Goal: Task Accomplishment & Management: Manage account settings

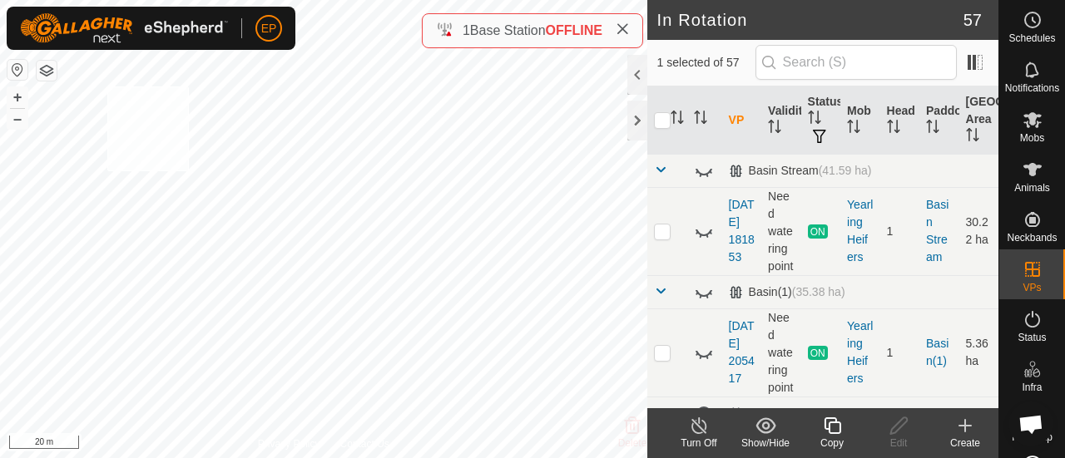
click at [107, 86] on div "NB0906087027 0906087027 Yearling Heifers [DATE] 203757-VP012 + – ⇧ i 20 m" at bounding box center [323, 229] width 647 height 458
checkbox input "true"
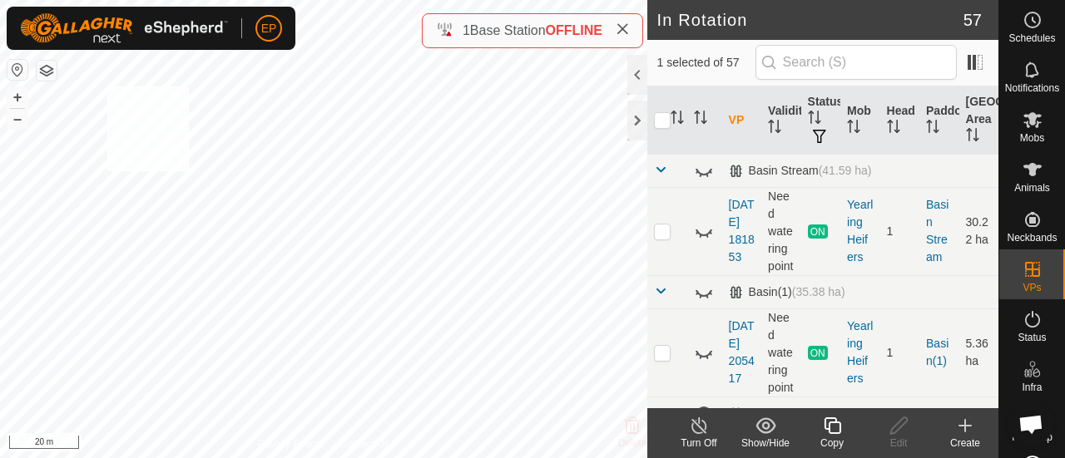
checkbox input "true"
checkbox input "false"
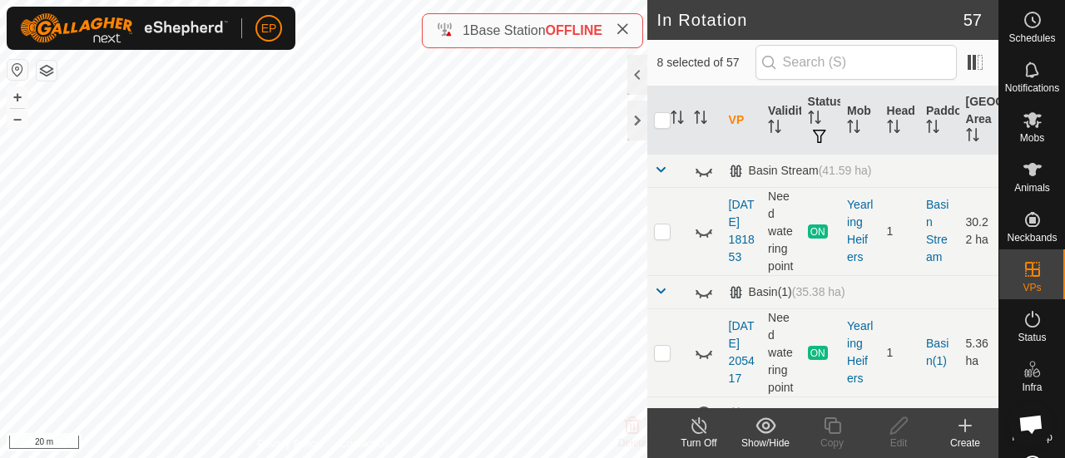
checkbox input "false"
checkbox input "true"
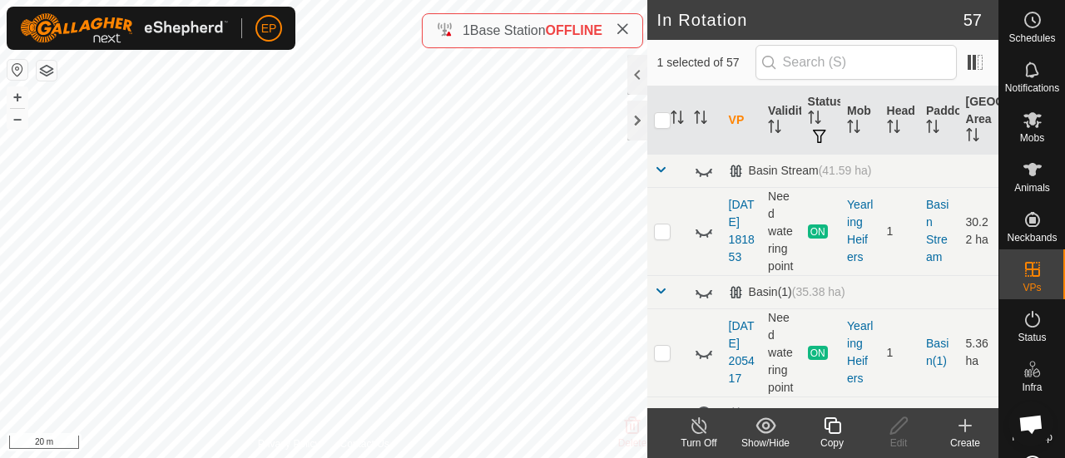
click at [217, 185] on div "NB3766715835 3766715835 Yearling Heifers [DATE] 203757-VP012 + – ⇧ i 20 m" at bounding box center [323, 229] width 647 height 458
checkbox input "true"
click at [217, 185] on div "NB3766715835 3766715835 Yearling Heifers [DATE] 203757-VP012 + – ⇧ i 20 m" at bounding box center [323, 229] width 647 height 458
checkbox input "true"
checkbox input "false"
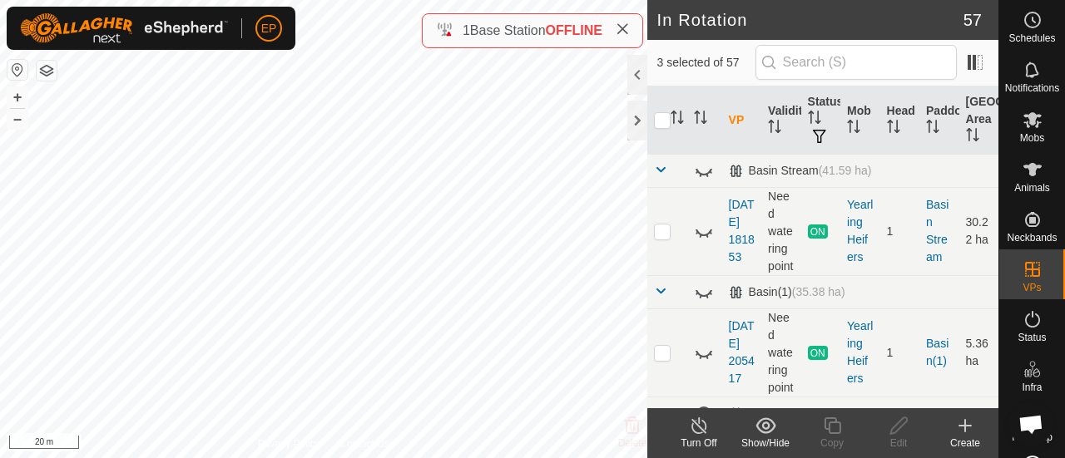
checkbox input "false"
checkbox input "true"
checkbox input "false"
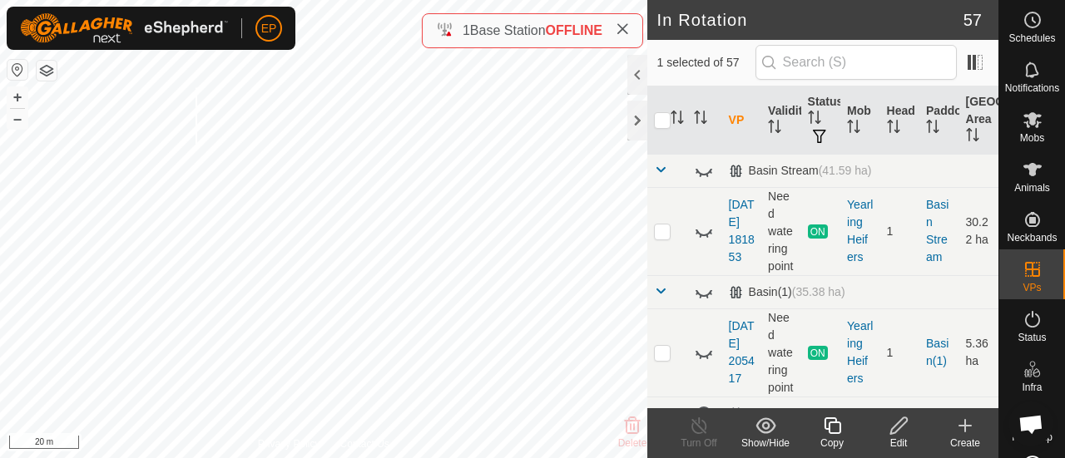
click at [195, 87] on div "NB3766715835 3766715835 Yearling Heifers 2025-09-02 203757-VP012 + – ⇧ i 20 m" at bounding box center [323, 229] width 647 height 458
checkbox input "true"
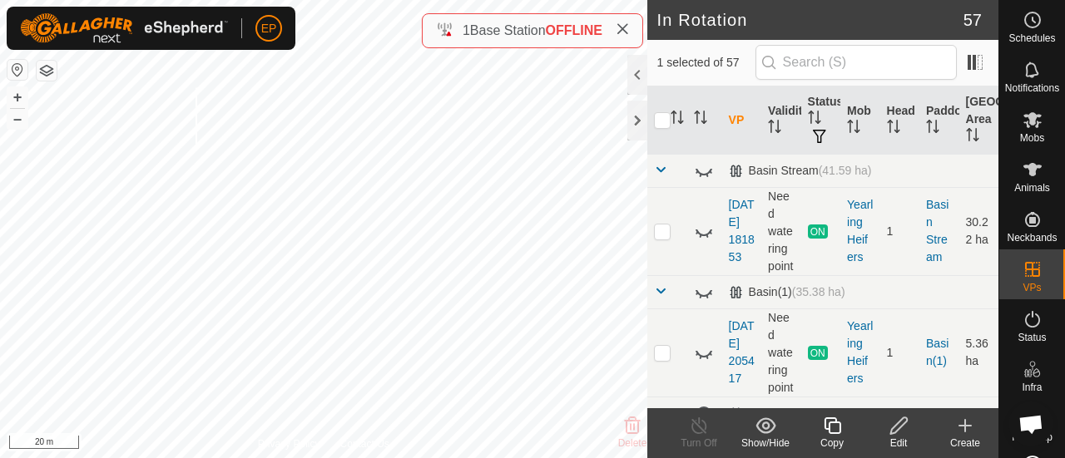
checkbox input "true"
checkbox input "false"
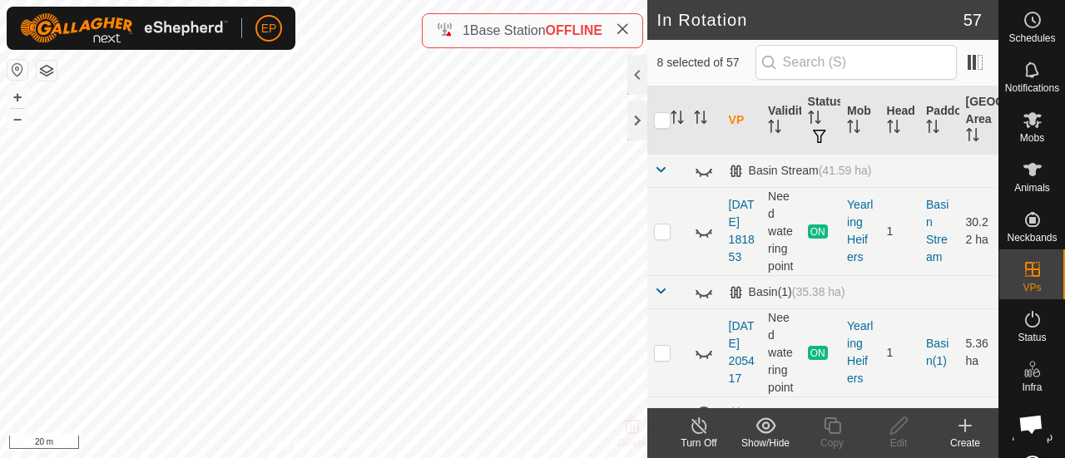
checkbox input "false"
click at [95, 91] on div "NB3766715835 3766715835 Yearling Heifers 2025-09-02 203757-VP012 + – ⇧ i 20 m" at bounding box center [323, 229] width 647 height 458
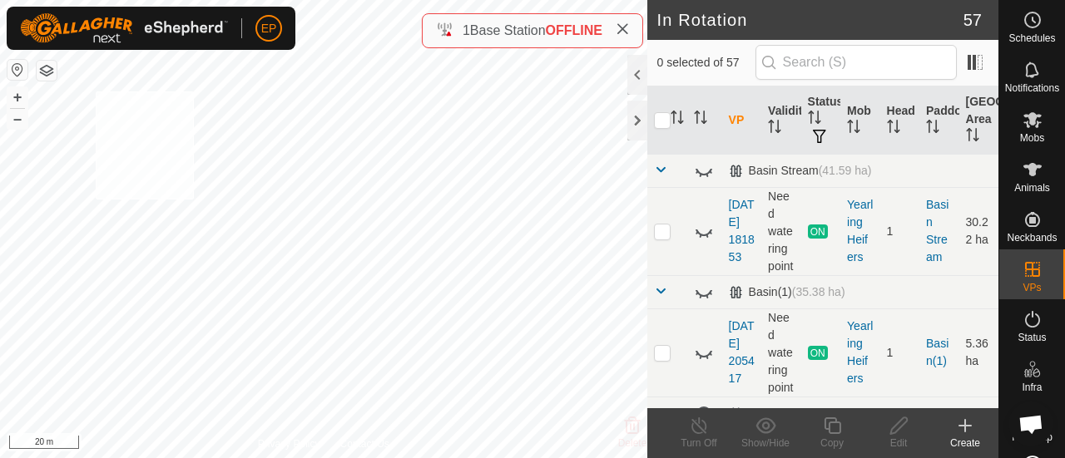
checkbox input "true"
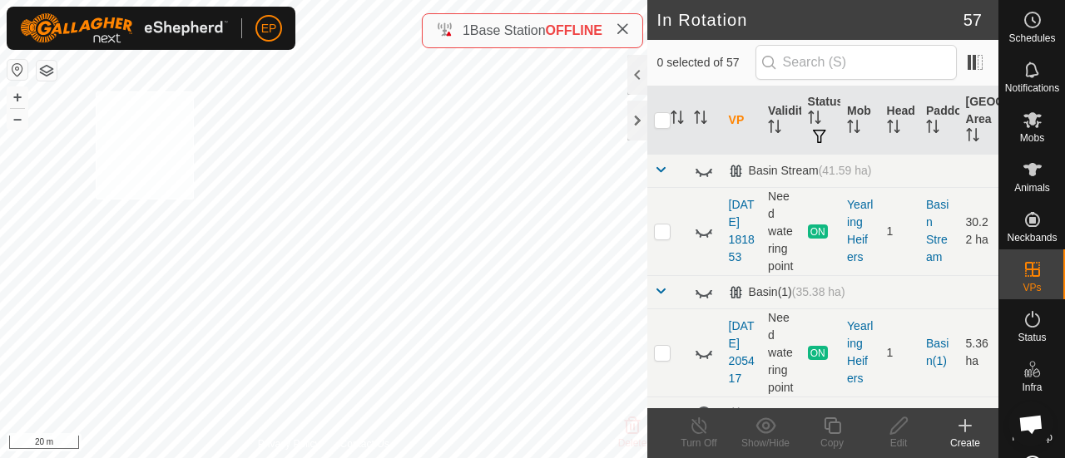
checkbox input "true"
click at [1028, 133] on span "Mobs" at bounding box center [1032, 138] width 24 height 10
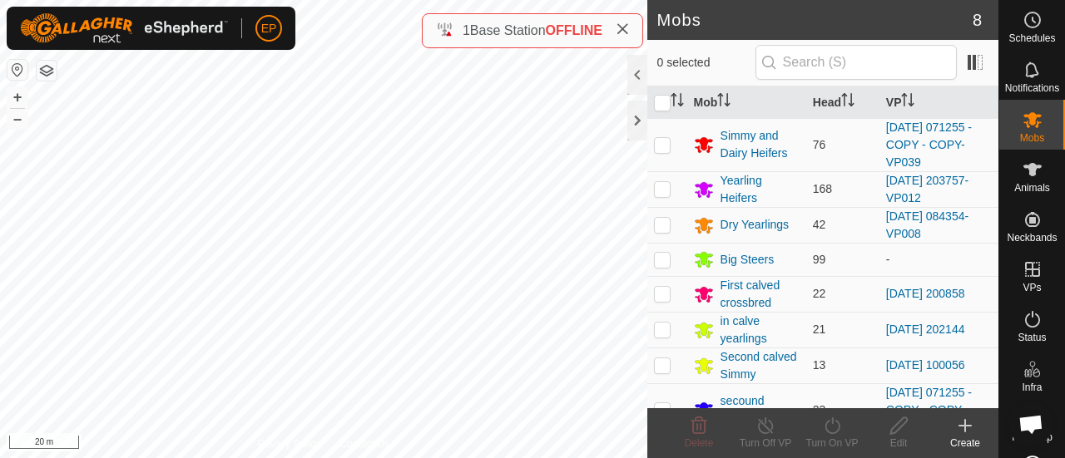
click at [1028, 135] on span "Mobs" at bounding box center [1032, 138] width 24 height 10
click at [966, 428] on icon at bounding box center [965, 426] width 20 height 20
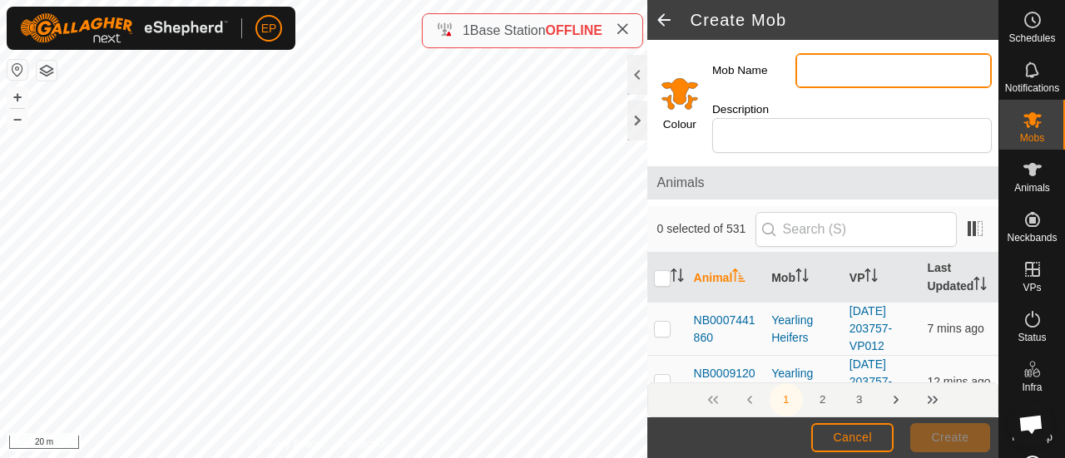
click at [807, 74] on input "Mob Name" at bounding box center [893, 70] width 196 height 35
type input "r"
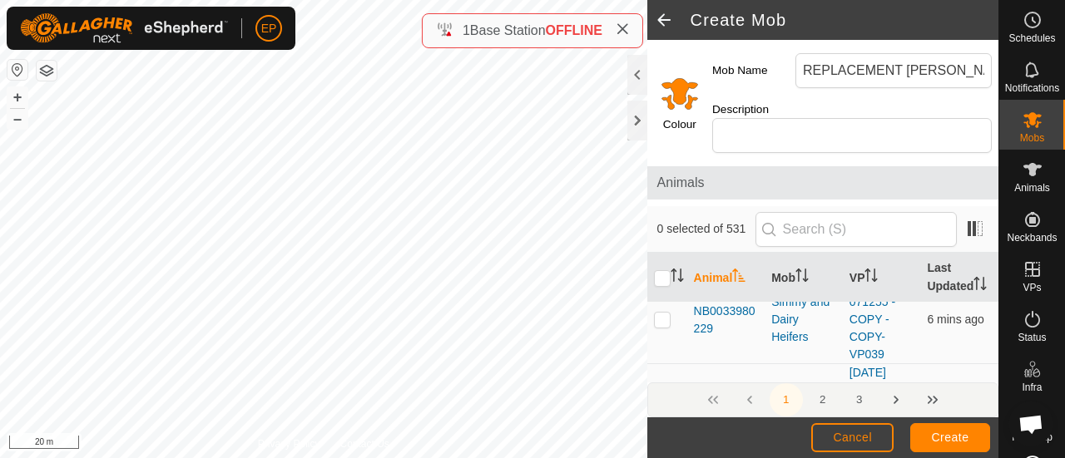
scroll to position [234, 0]
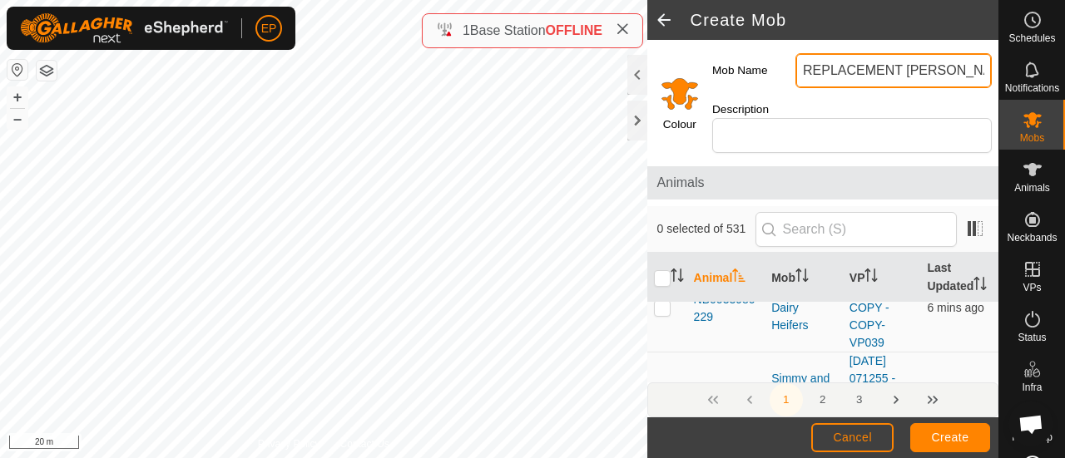
click at [964, 67] on input "REPLACEMENT ANGUS" at bounding box center [893, 70] width 196 height 35
type input "REPLACEMENT [PERSON_NAME]"
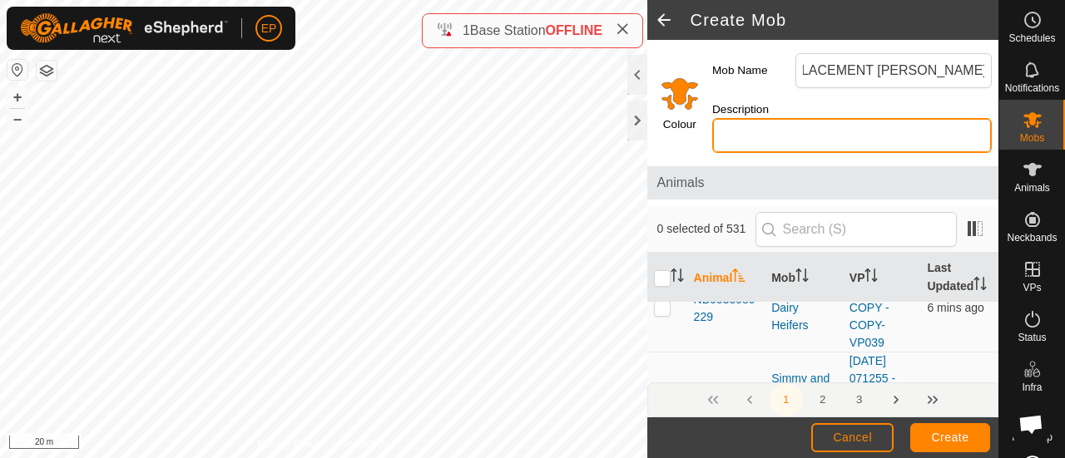
click at [730, 127] on input "Description" at bounding box center [851, 135] width 279 height 35
type input "BLACK"
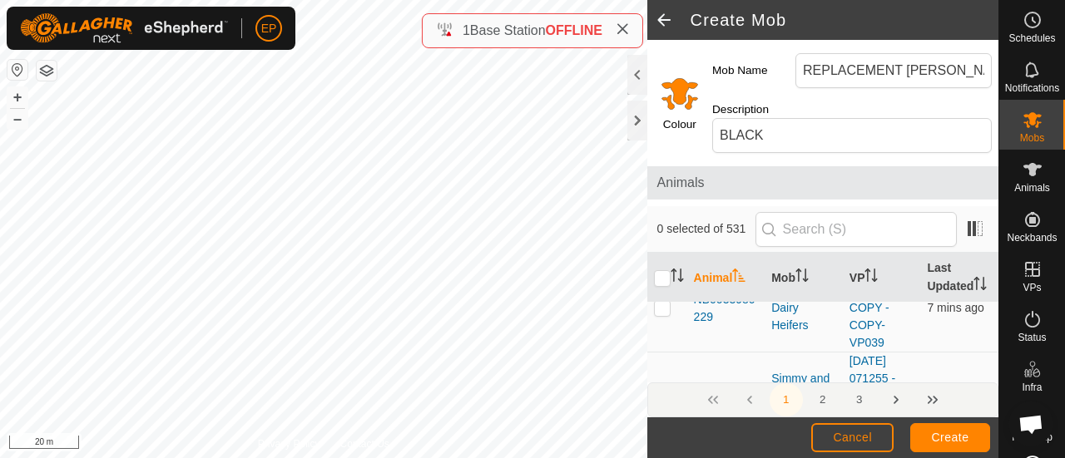
scroll to position [267, 0]
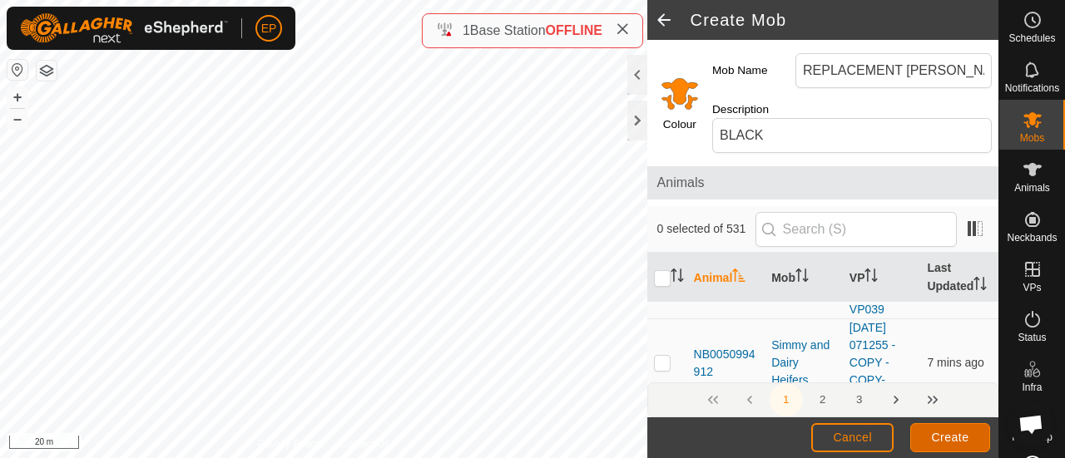
click at [947, 440] on span "Create" at bounding box center [949, 437] width 37 height 13
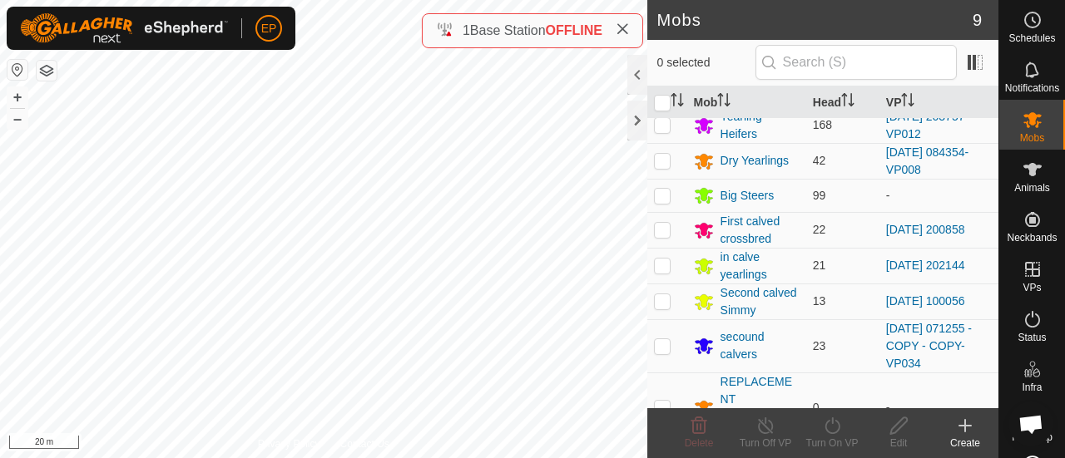
scroll to position [78, 0]
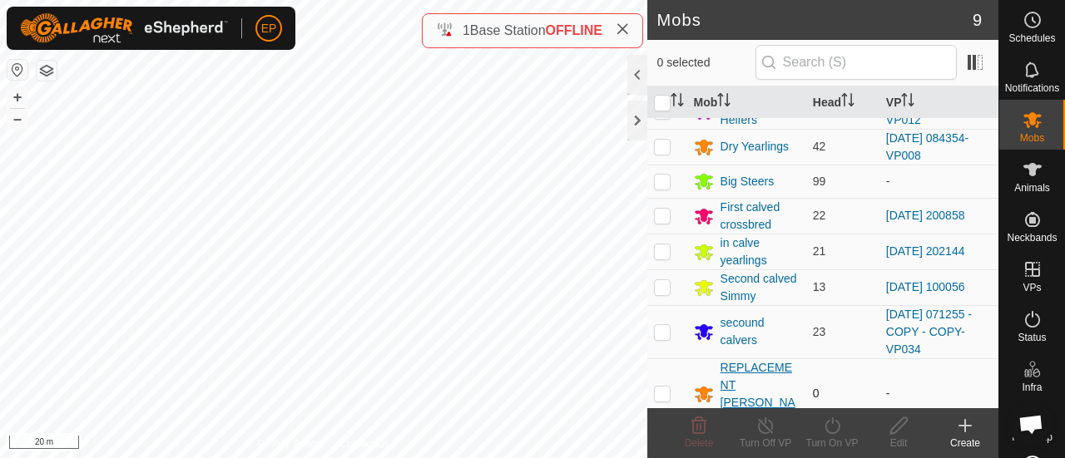
click at [768, 379] on div "REPLACEMENT [PERSON_NAME]" at bounding box center [759, 394] width 79 height 70
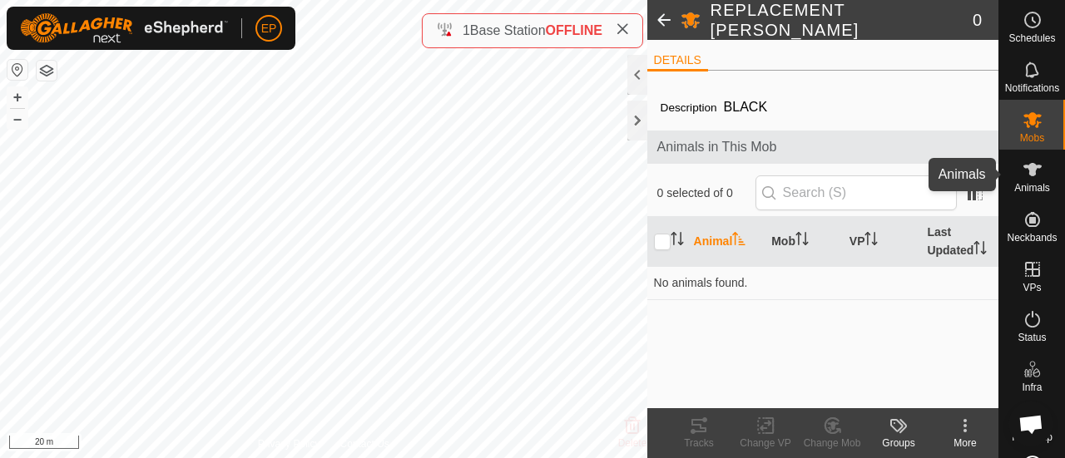
click at [1022, 169] on icon at bounding box center [1032, 170] width 20 height 20
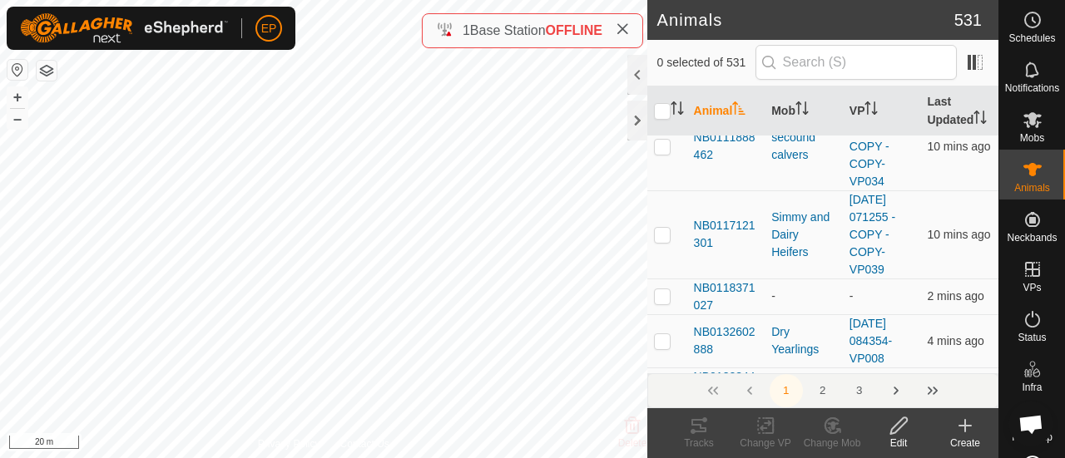
scroll to position [1056, 0]
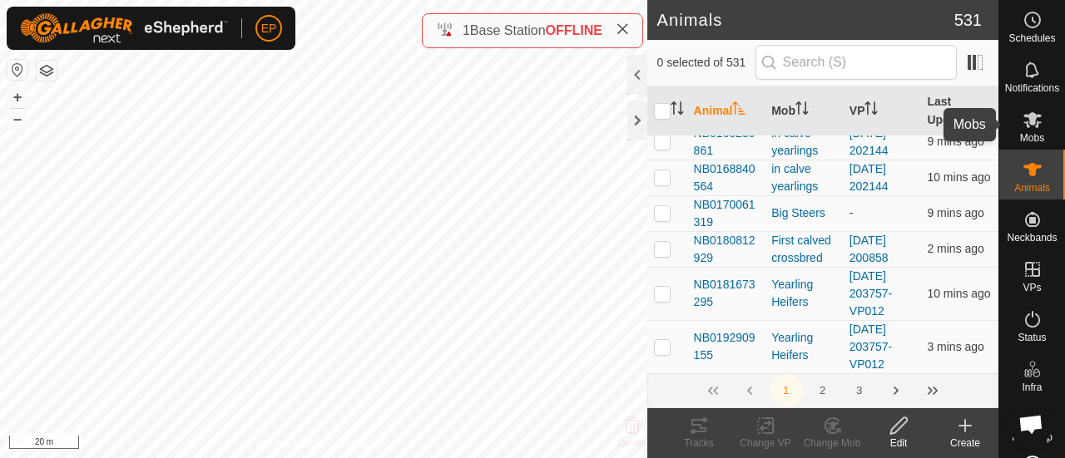
click at [1020, 131] on es-mob-svg-icon at bounding box center [1032, 119] width 30 height 27
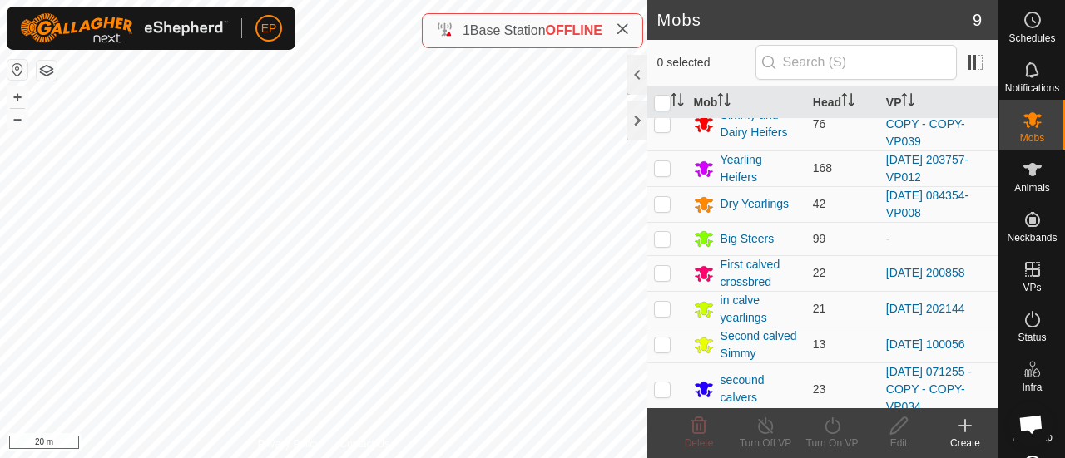
scroll to position [78, 0]
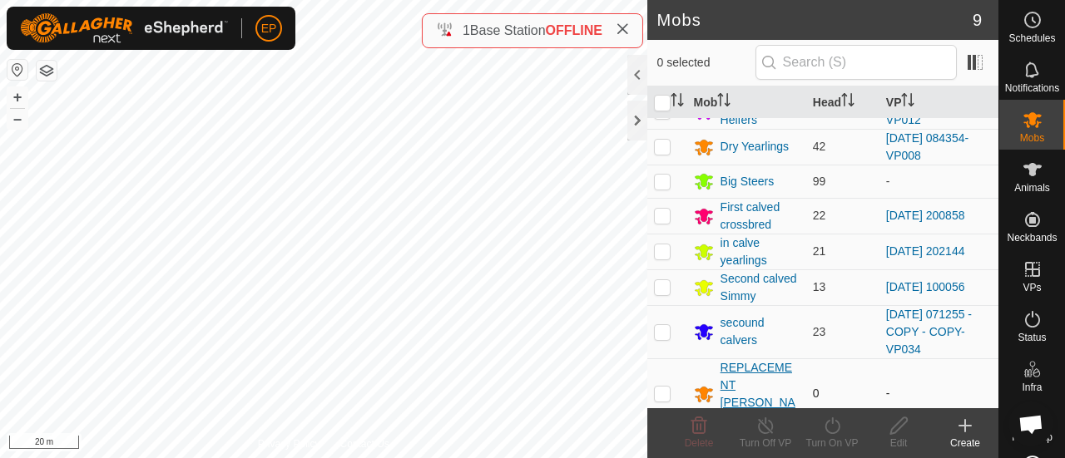
click at [702, 387] on icon at bounding box center [703, 395] width 18 height 16
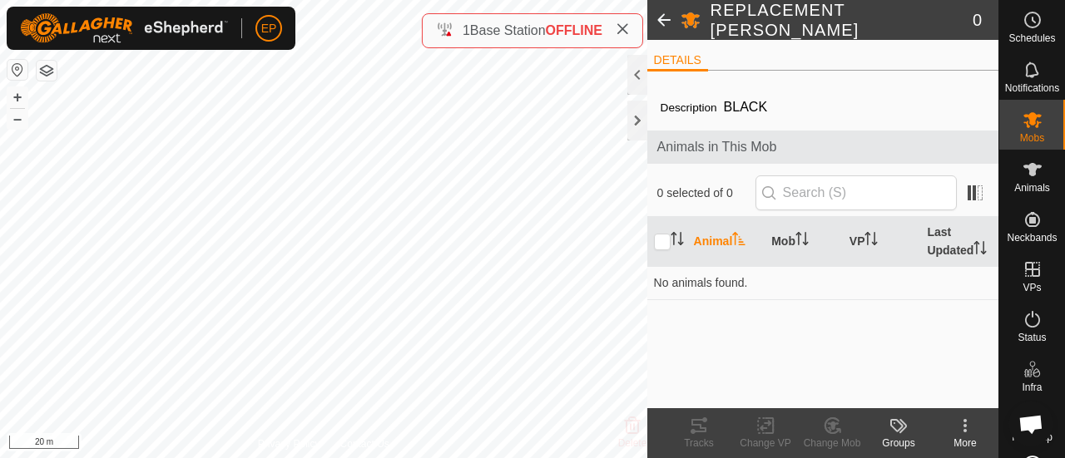
click at [767, 108] on span "BLACK" at bounding box center [745, 106] width 57 height 27
click at [966, 436] on div "More" at bounding box center [964, 443] width 67 height 15
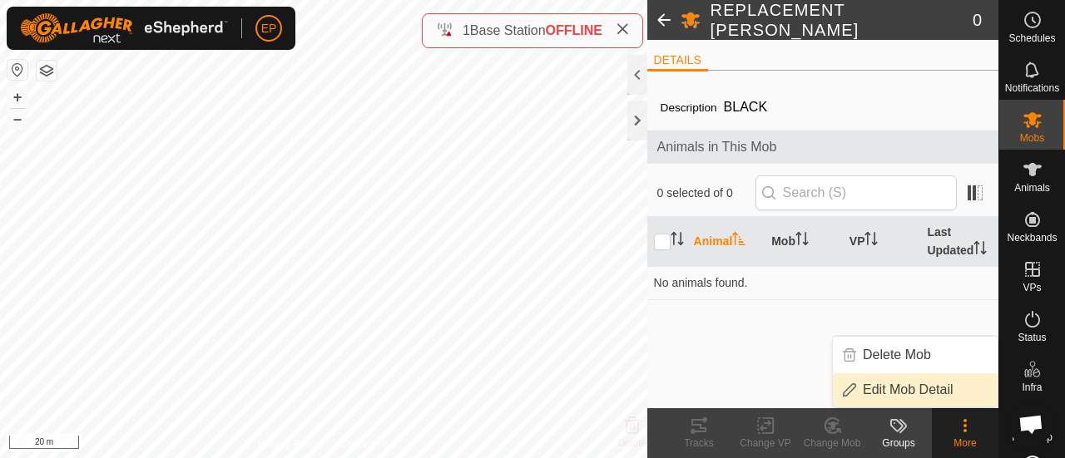
click at [933, 383] on link "Edit Mob Detail" at bounding box center [915, 389] width 165 height 33
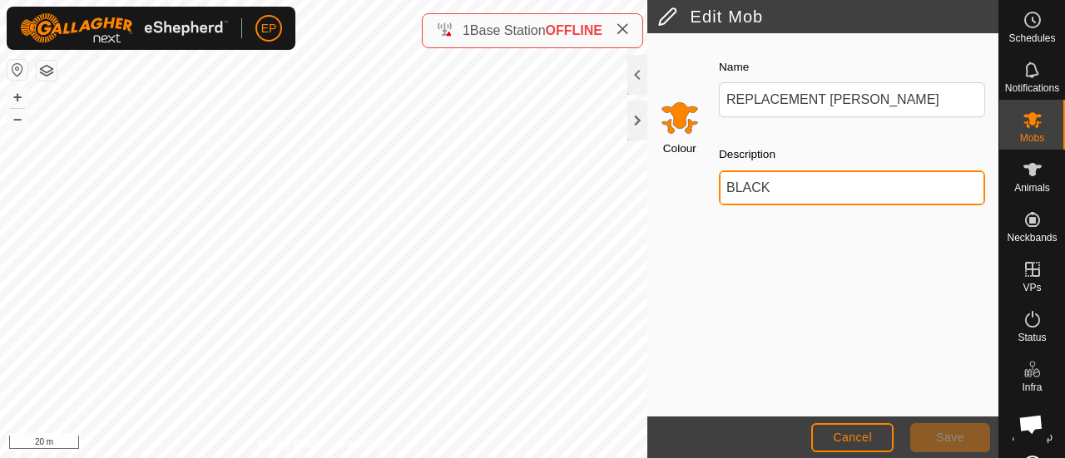
click at [785, 180] on input "BLACK" at bounding box center [852, 187] width 266 height 35
type input "B"
click at [785, 180] on input "Description" at bounding box center [852, 187] width 266 height 35
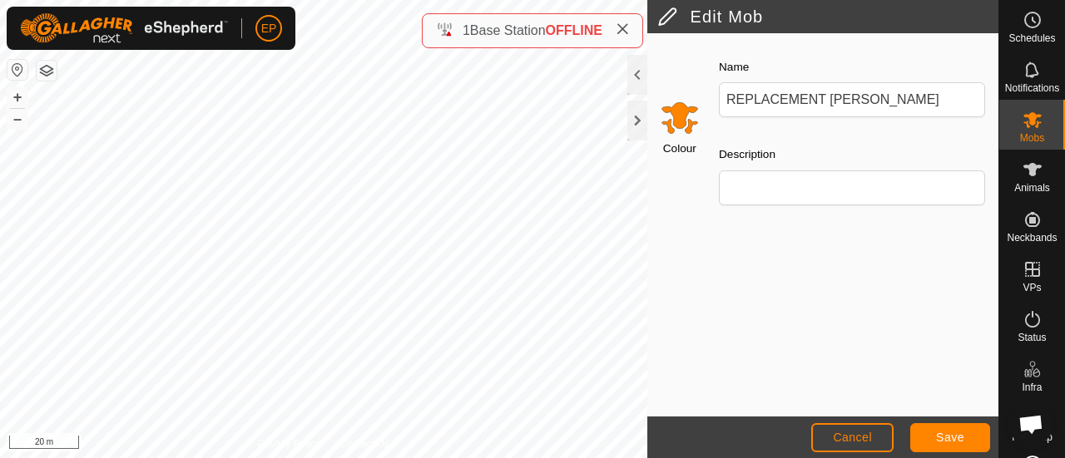
click at [677, 112] on input "Select a color" at bounding box center [680, 117] width 40 height 40
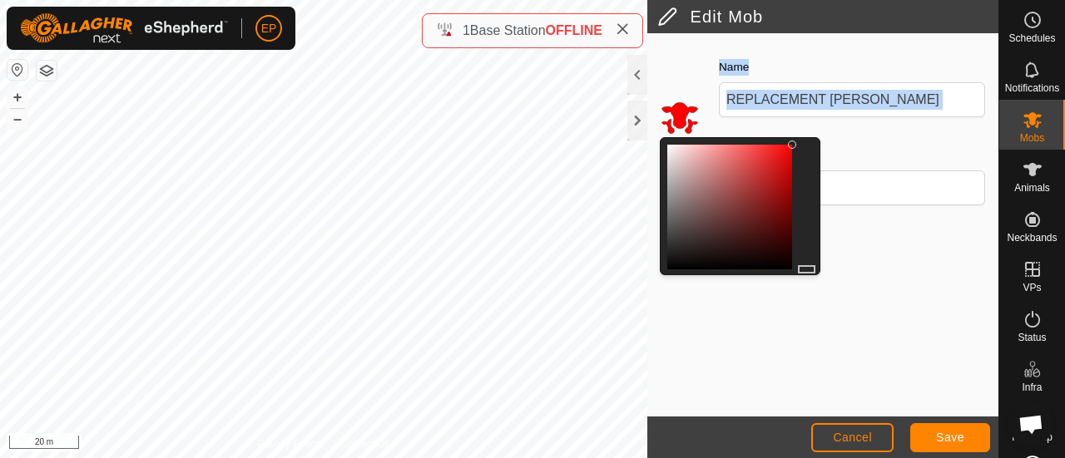
drag, startPoint x: 813, startPoint y: 260, endPoint x: 812, endPoint y: 277, distance: 16.7
click at [812, 277] on div "Colour Name REPLACEMENT ANGUS HEIFERS Description" at bounding box center [822, 224] width 351 height 383
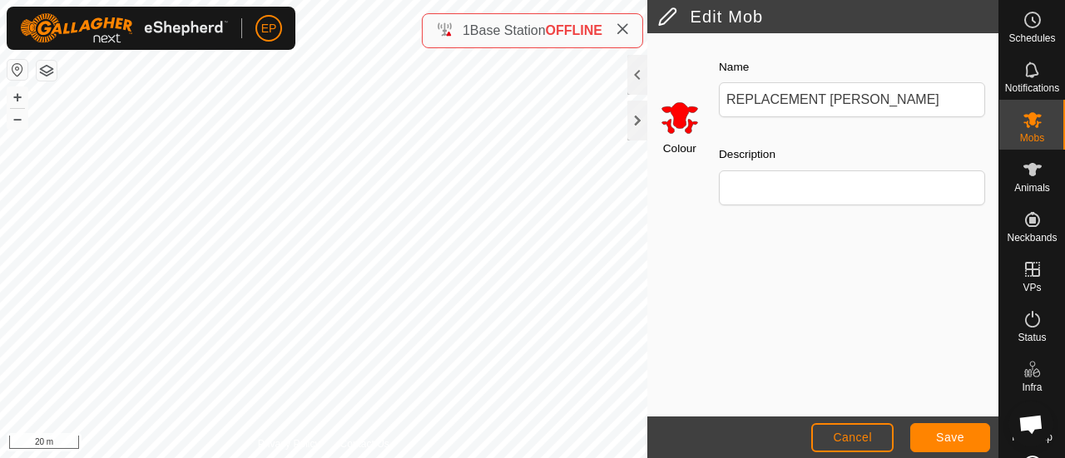
click at [677, 115] on input "Select a color" at bounding box center [680, 117] width 40 height 40
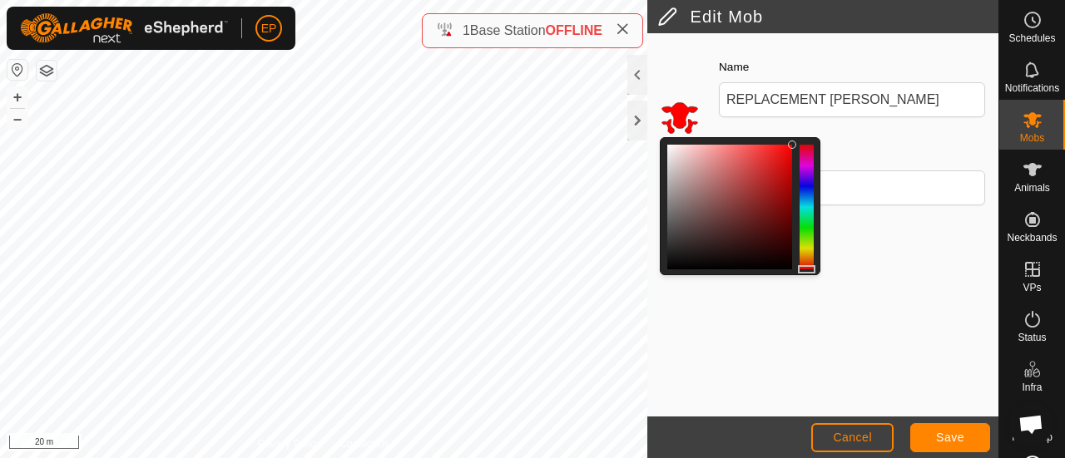
click at [665, 261] on div at bounding box center [740, 206] width 161 height 138
drag, startPoint x: 793, startPoint y: 141, endPoint x: 680, endPoint y: 259, distance: 163.5
click at [680, 259] on div at bounding box center [680, 260] width 8 height 8
click at [931, 432] on button "Save" at bounding box center [950, 437] width 80 height 29
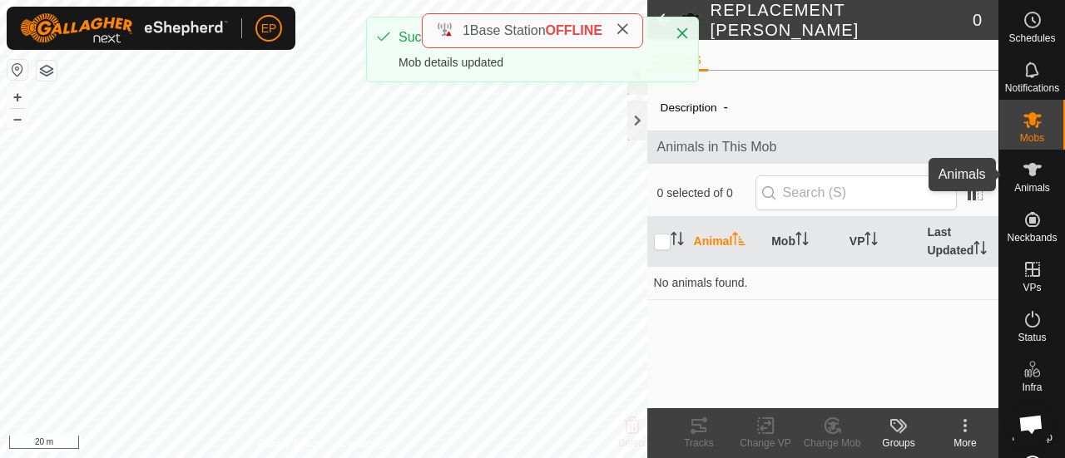
click at [1024, 167] on icon at bounding box center [1032, 169] width 18 height 13
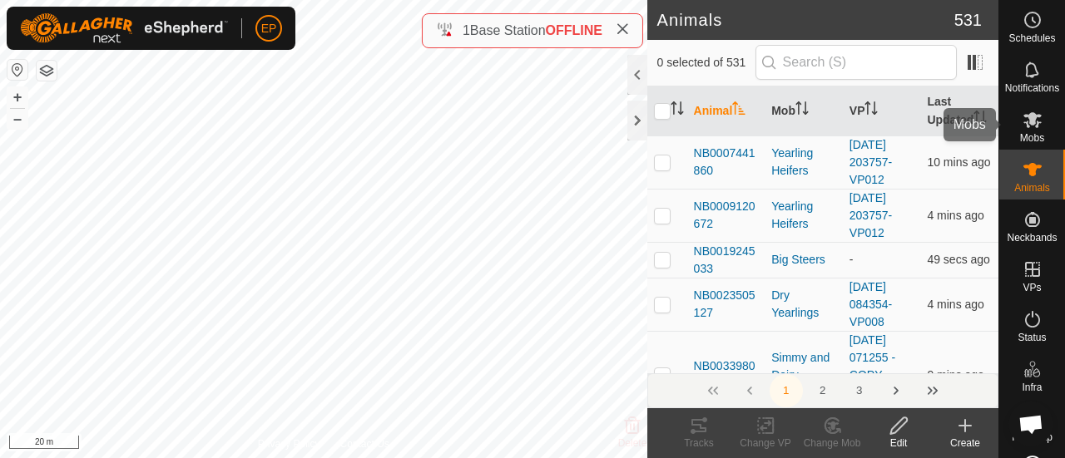
click at [1031, 115] on icon at bounding box center [1032, 120] width 18 height 16
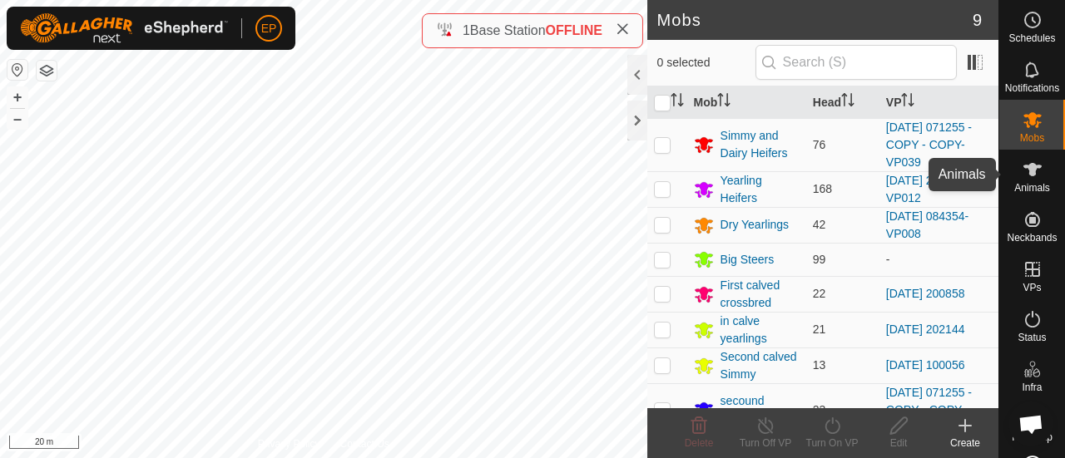
click at [1023, 169] on icon at bounding box center [1032, 169] width 18 height 13
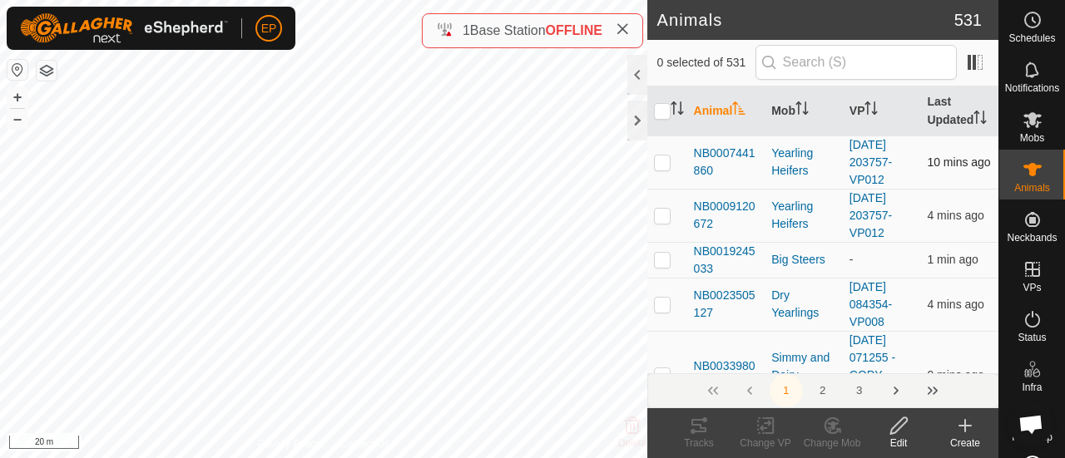
click at [659, 169] on p-checkbox at bounding box center [662, 162] width 17 height 13
click at [966, 427] on icon at bounding box center [965, 426] width 20 height 20
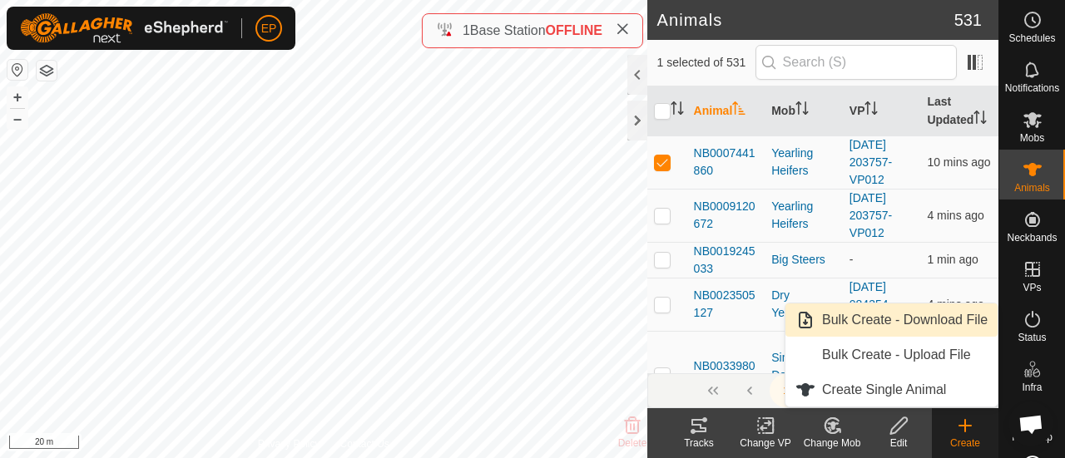
scroll to position [252, 0]
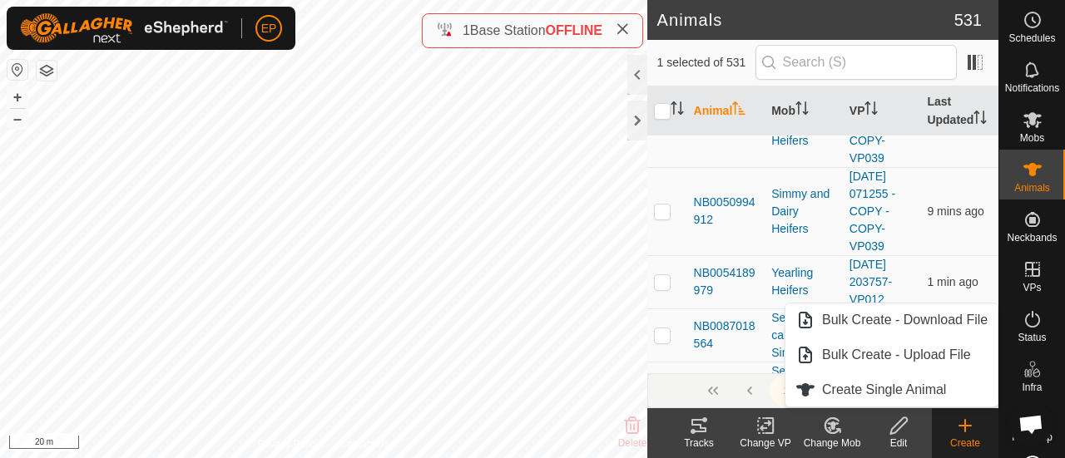
click at [998, 115] on div "Schedules Notifications Mobs Animals Neckbands VPs Status Infra Heatmap Help" at bounding box center [1031, 229] width 67 height 458
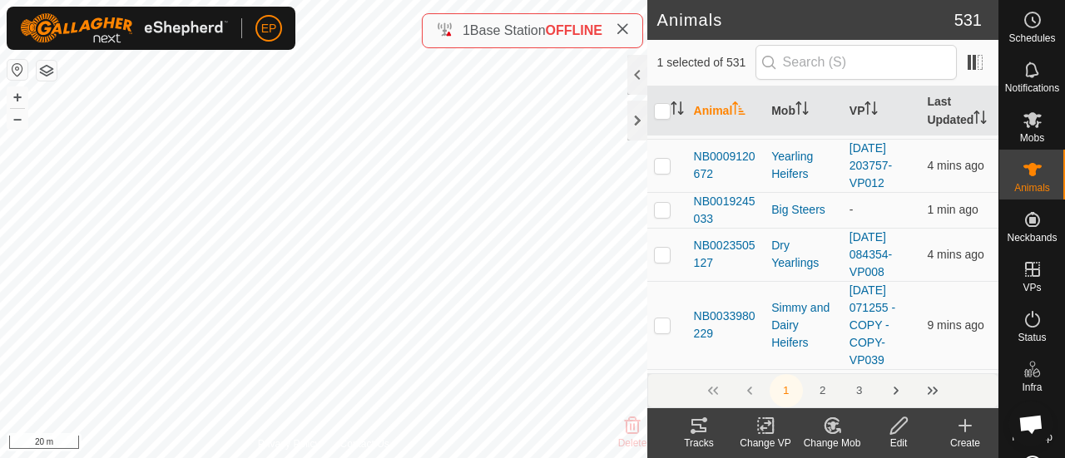
scroll to position [0, 0]
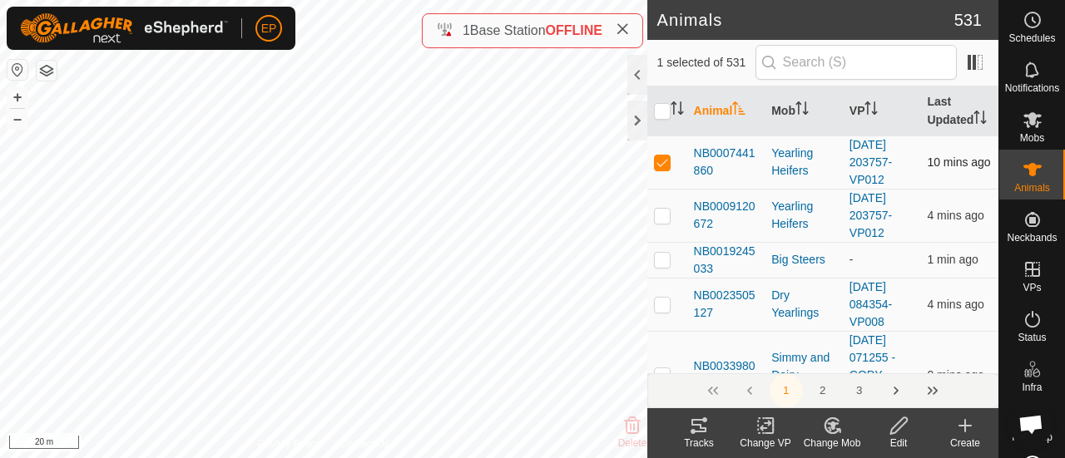
click at [660, 169] on p-checkbox at bounding box center [662, 162] width 17 height 13
checkbox input "false"
click at [657, 222] on p-checkbox at bounding box center [662, 215] width 17 height 13
checkbox input "true"
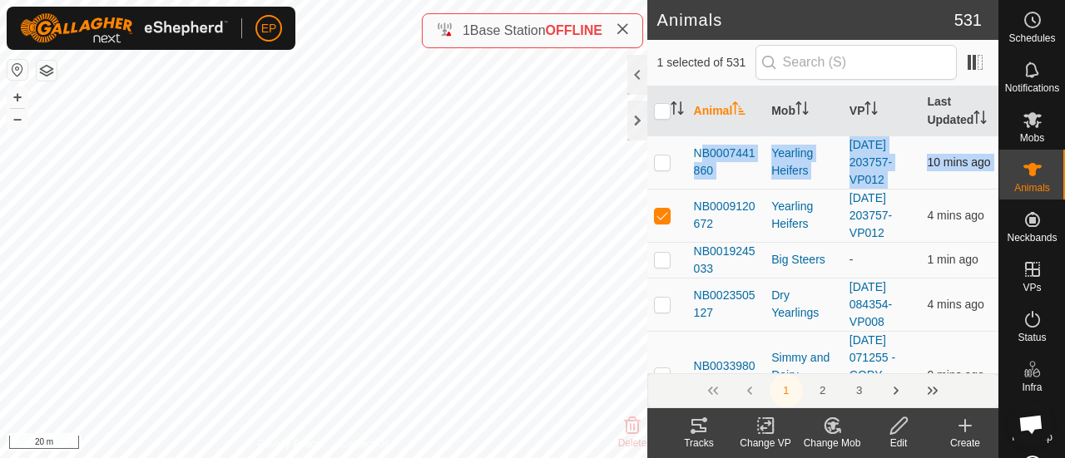
drag, startPoint x: 657, startPoint y: 225, endPoint x: 662, endPoint y: 182, distance: 42.7
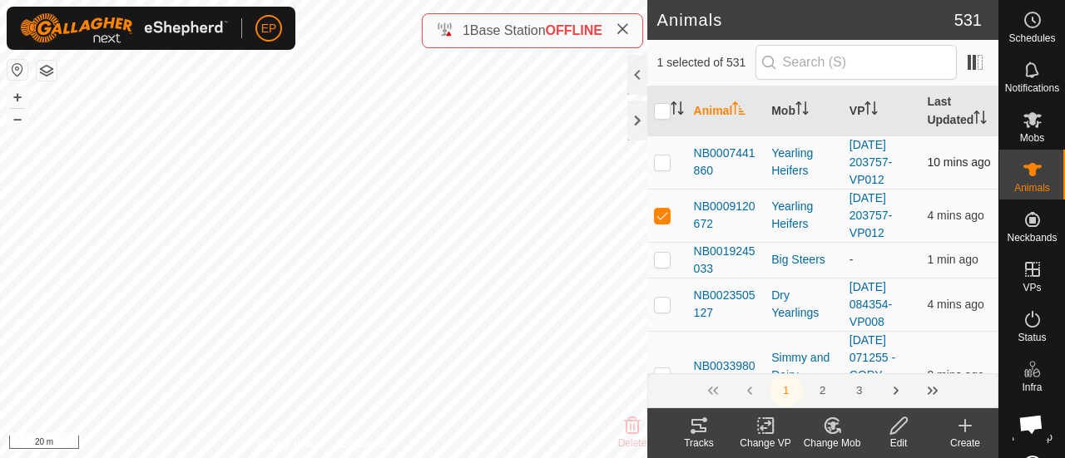
click at [662, 169] on p-checkbox at bounding box center [662, 162] width 17 height 13
checkbox input "false"
click at [664, 222] on p-checkbox at bounding box center [662, 215] width 17 height 13
checkbox input "false"
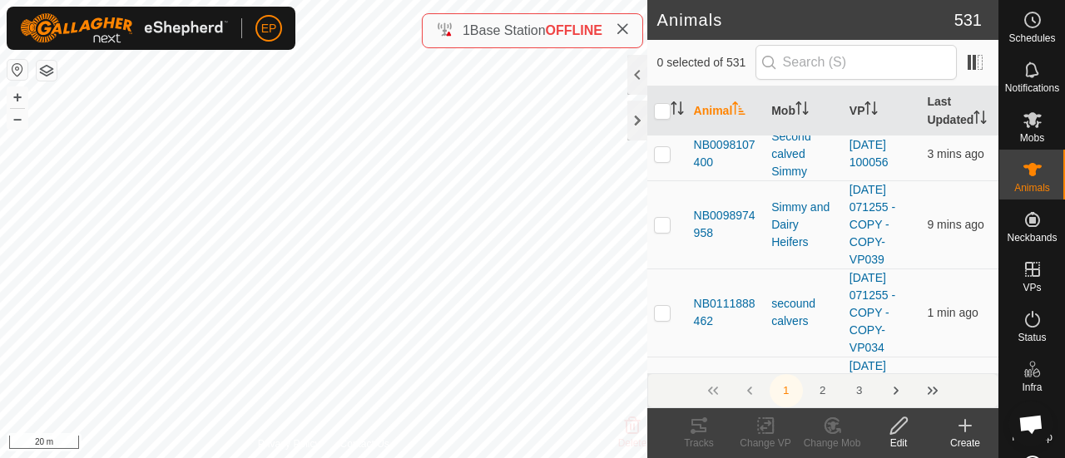
scroll to position [511, 0]
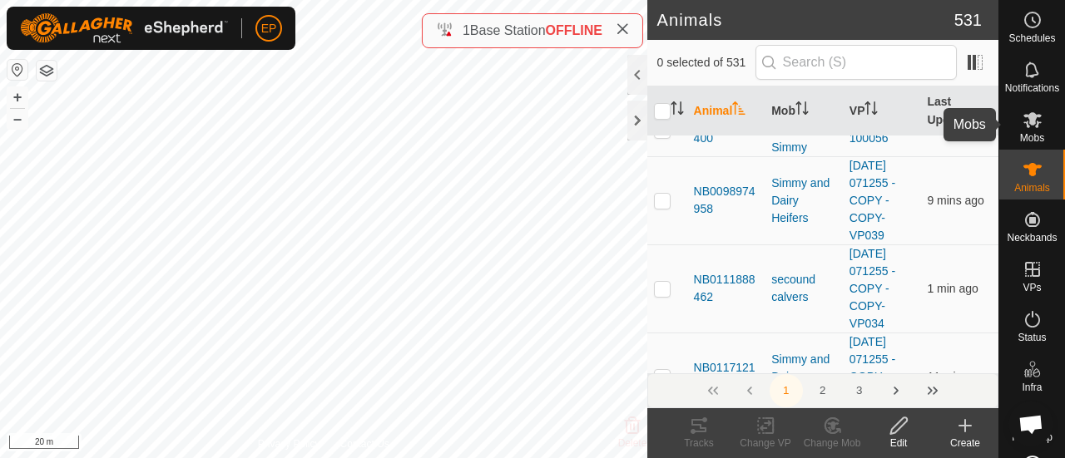
click at [1024, 124] on icon at bounding box center [1032, 120] width 18 height 16
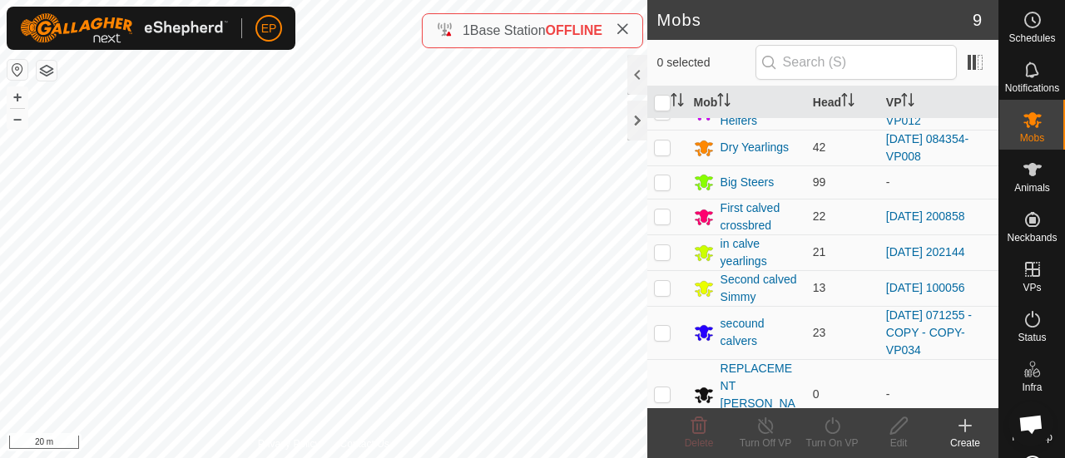
scroll to position [78, 0]
click at [758, 368] on div "REPLACEMENT [PERSON_NAME]" at bounding box center [759, 394] width 79 height 70
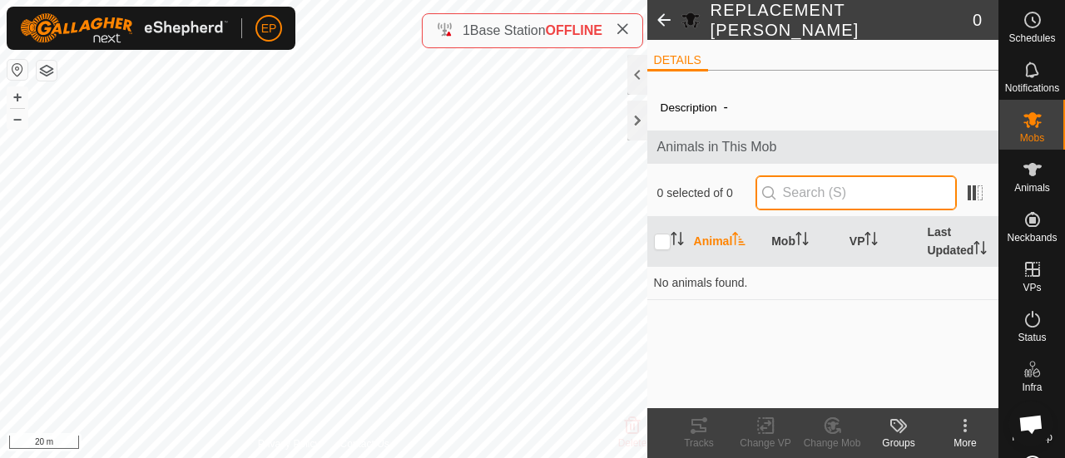
click at [792, 200] on input "text" at bounding box center [855, 192] width 201 height 35
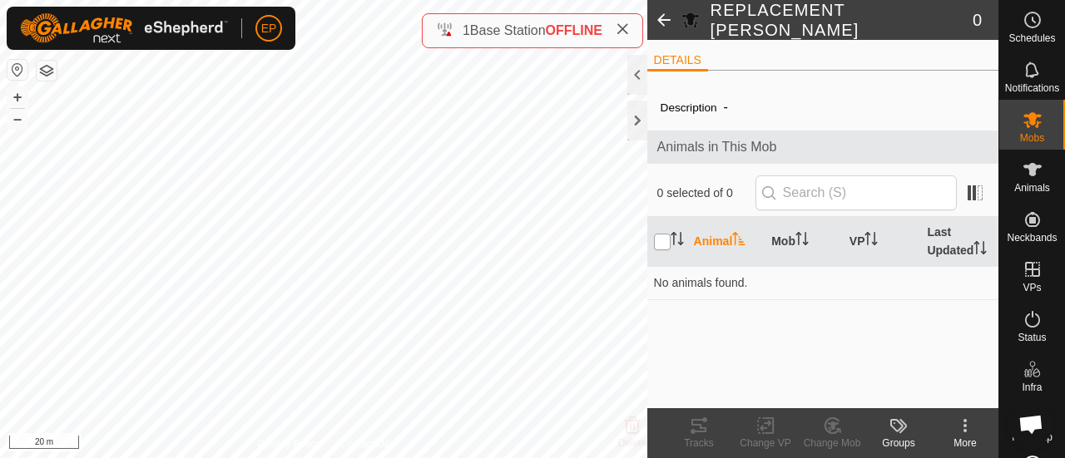
click at [665, 240] on input "checkbox" at bounding box center [662, 242] width 17 height 17
checkbox input "true"
click at [970, 192] on span at bounding box center [974, 193] width 27 height 27
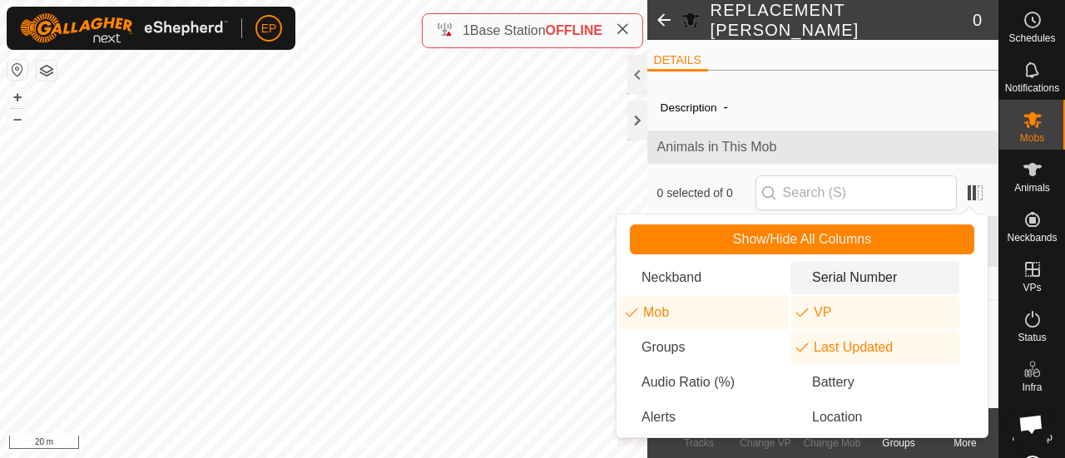
click at [865, 157] on div "Animals in This Mob" at bounding box center [822, 147] width 351 height 33
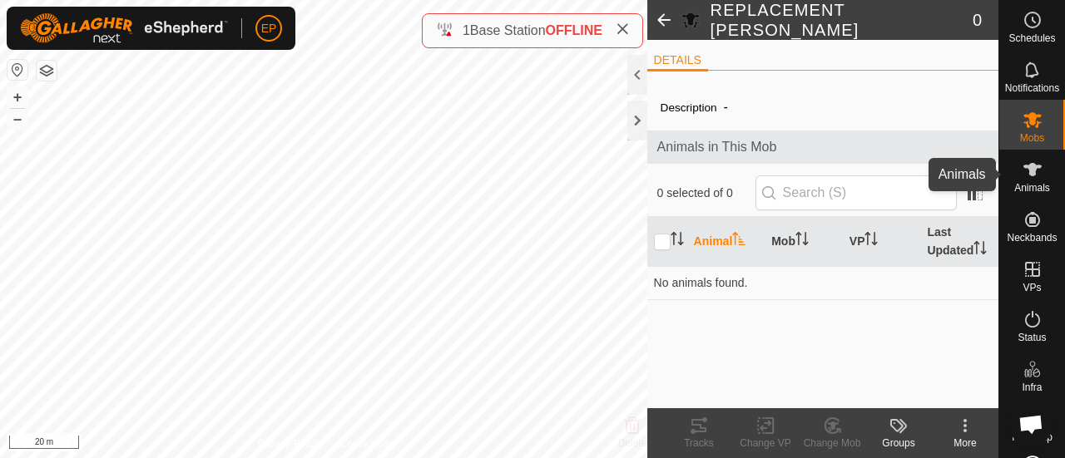
click at [1025, 171] on icon at bounding box center [1032, 169] width 18 height 13
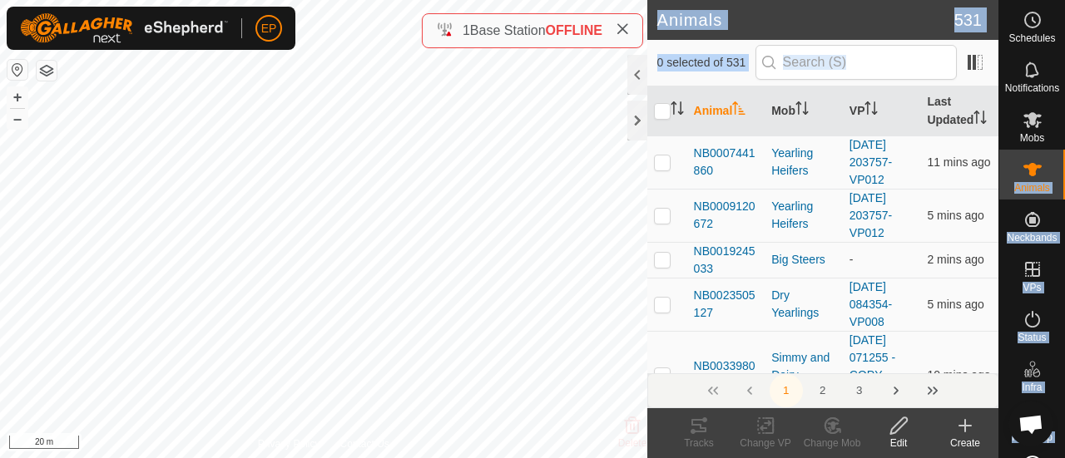
drag, startPoint x: 1025, startPoint y: 171, endPoint x: 991, endPoint y: 106, distance: 73.6
click at [991, 106] on div "Schedules Notifications Mobs Animals Neckbands VPs Status Infra Heatmap Help An…" at bounding box center [532, 229] width 1065 height 458
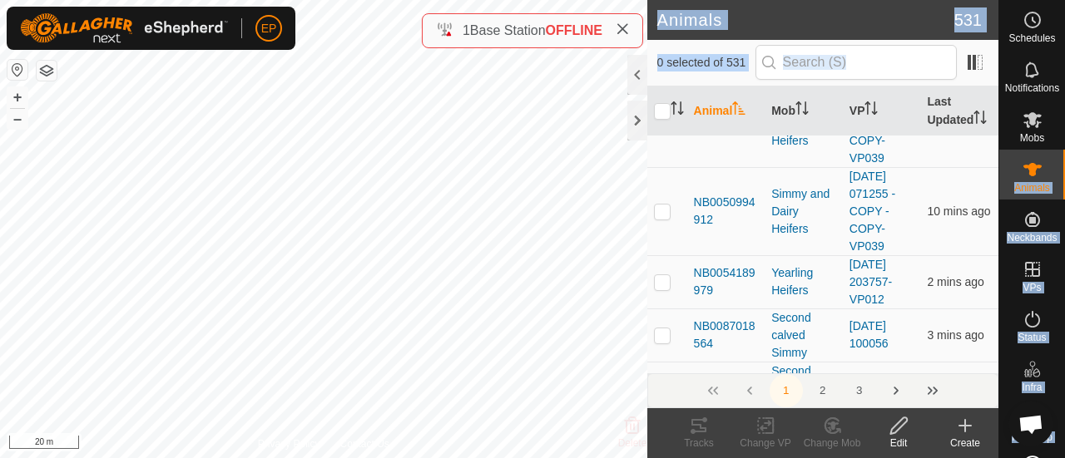
click at [898, 24] on h2 "Animals" at bounding box center [805, 20] width 297 height 20
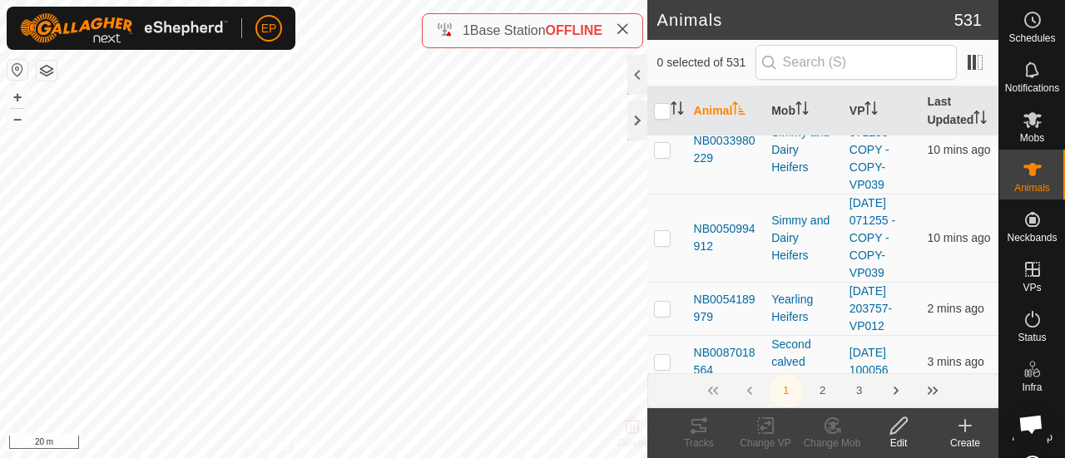
scroll to position [0, 0]
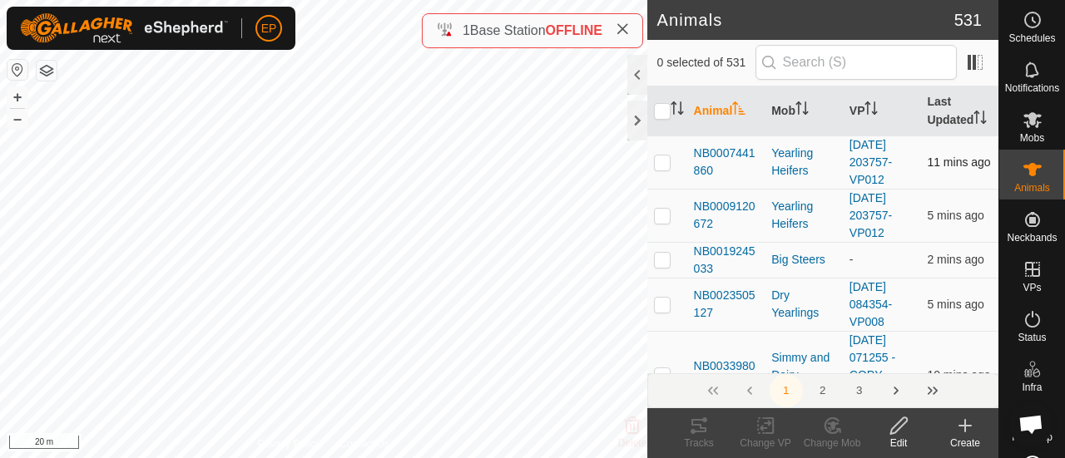
click at [669, 169] on p-checkbox at bounding box center [662, 162] width 17 height 13
click at [833, 427] on icon at bounding box center [833, 426] width 12 height 8
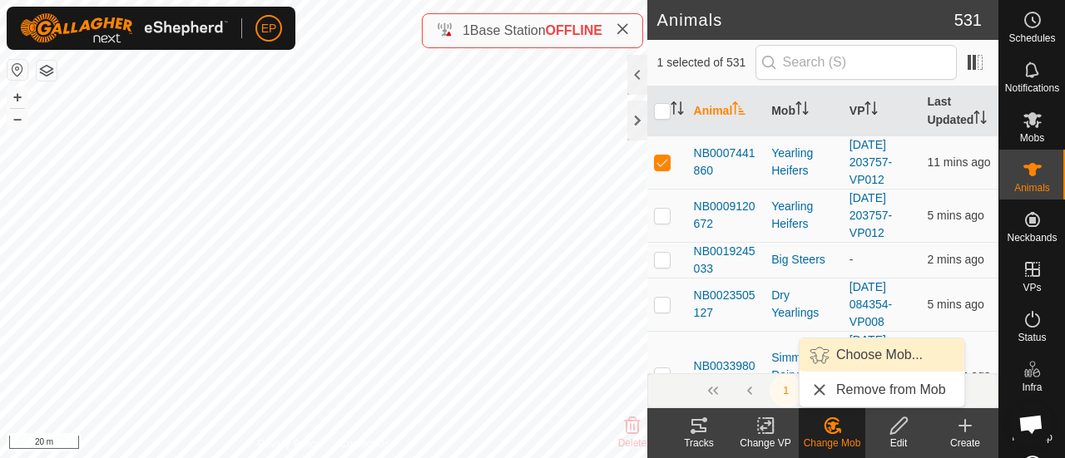
click at [852, 358] on link "Choose Mob..." at bounding box center [881, 354] width 165 height 33
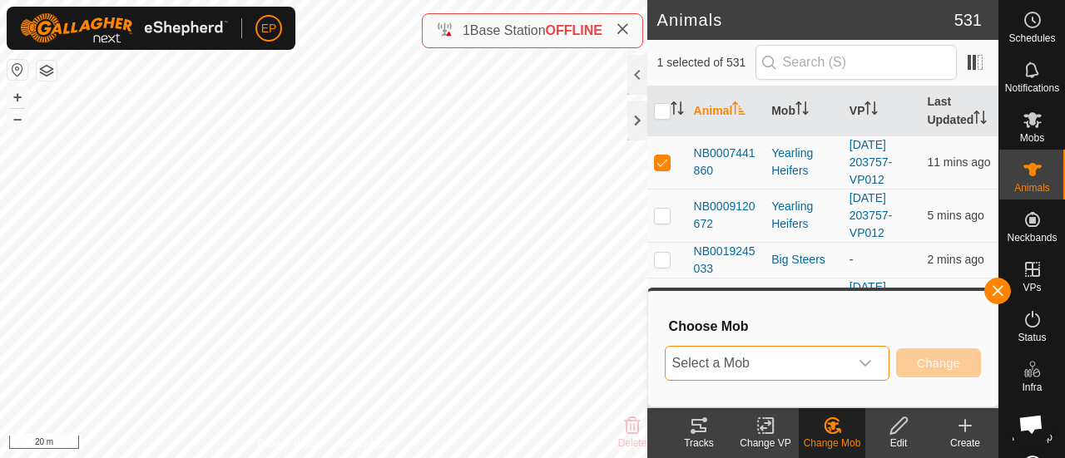
click at [817, 358] on span "Select a Mob" at bounding box center [756, 363] width 183 height 33
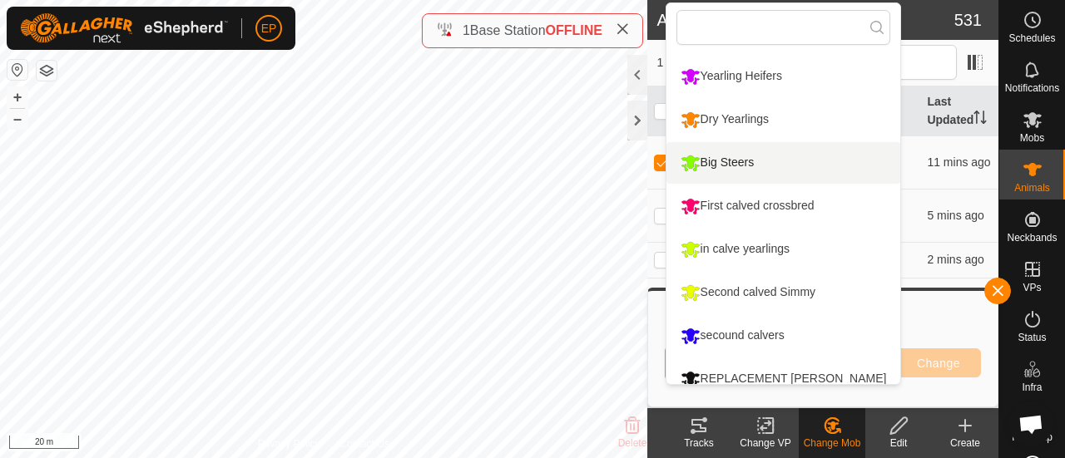
scroll to position [55, 0]
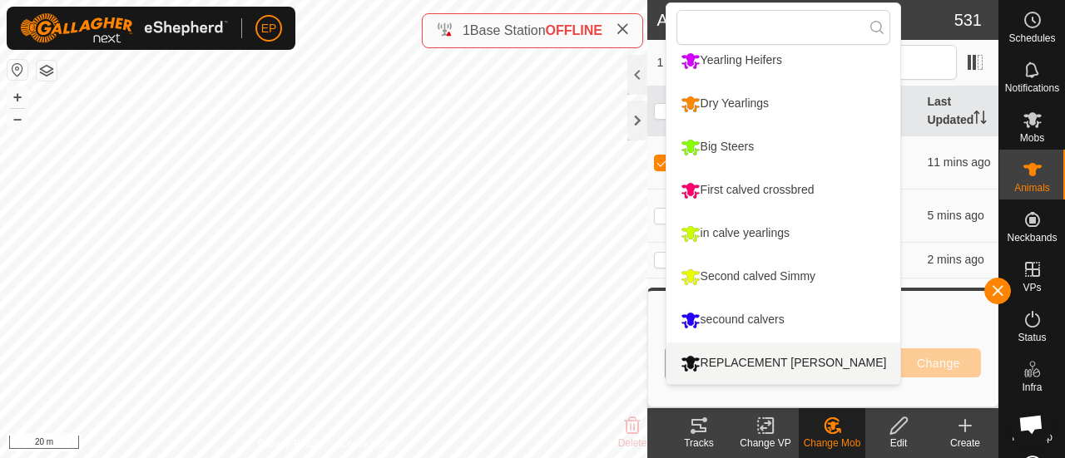
click at [819, 358] on li "REPLACEMENT [PERSON_NAME]" at bounding box center [783, 364] width 235 height 42
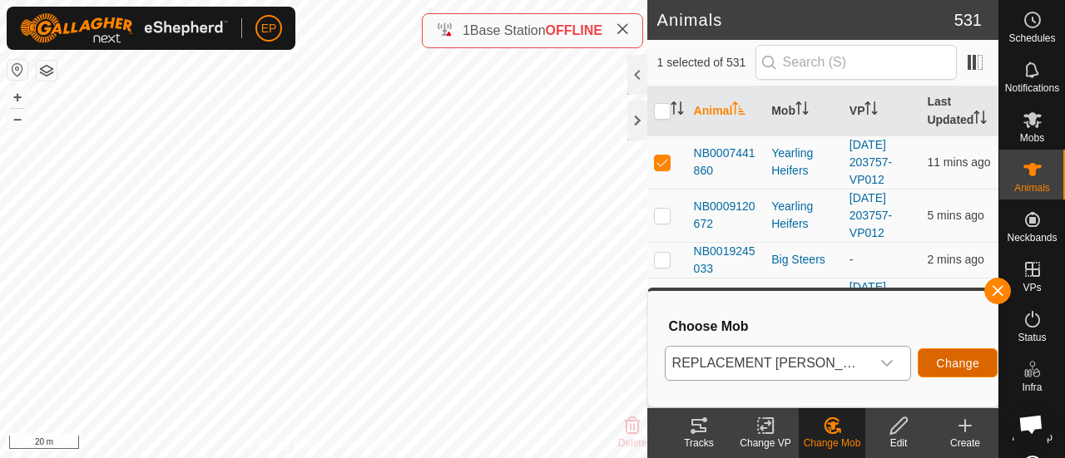
click at [941, 363] on span "Change" at bounding box center [957, 363] width 43 height 13
checkbox input "false"
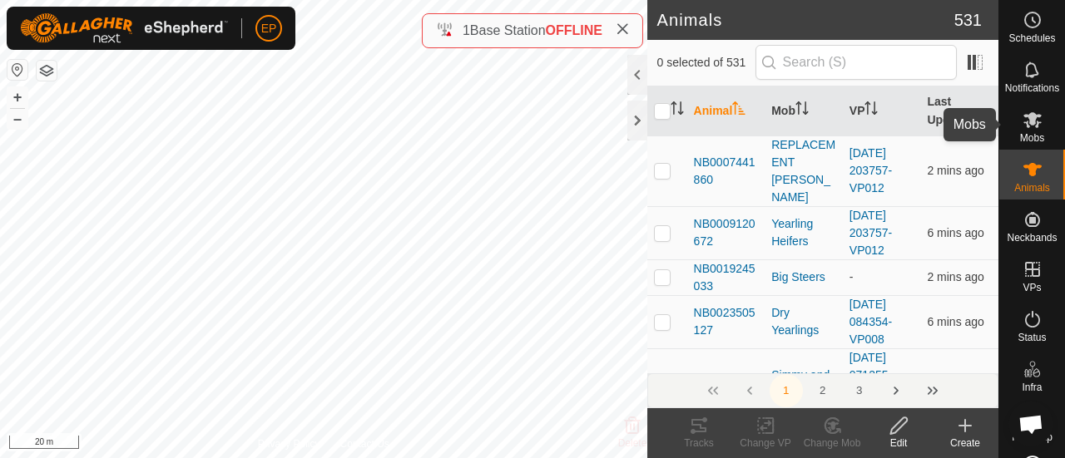
click at [1018, 106] on es-mob-svg-icon at bounding box center [1032, 119] width 30 height 27
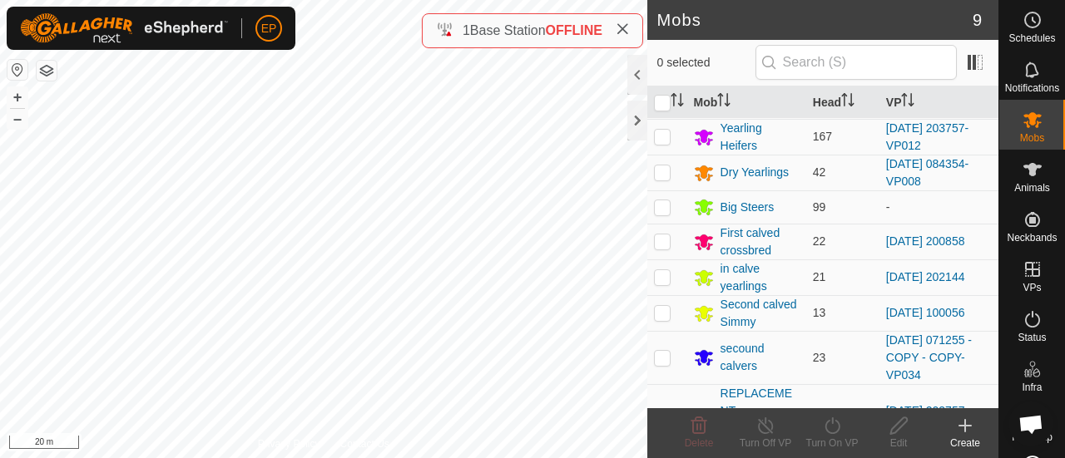
scroll to position [78, 0]
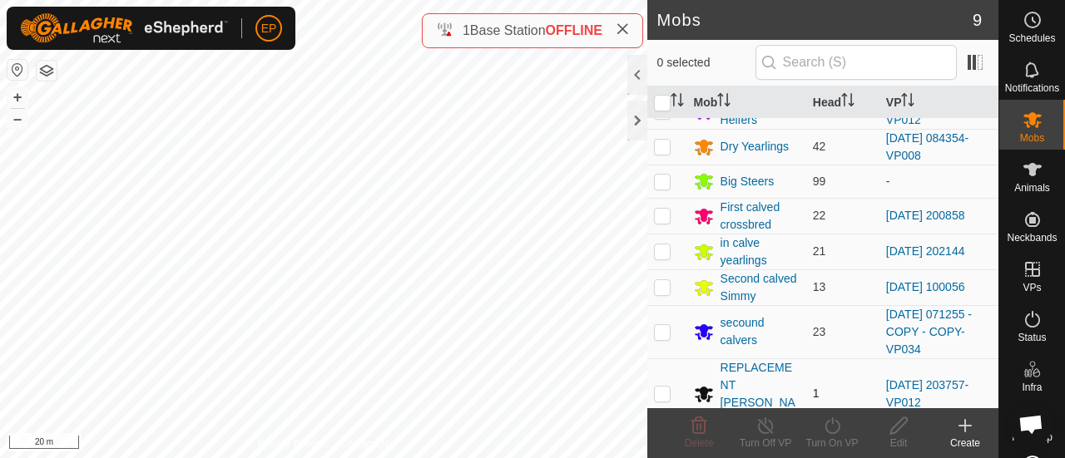
click at [813, 387] on span "1" at bounding box center [816, 393] width 7 height 13
click at [719, 379] on div "REPLACEMENT [PERSON_NAME]" at bounding box center [747, 394] width 106 height 70
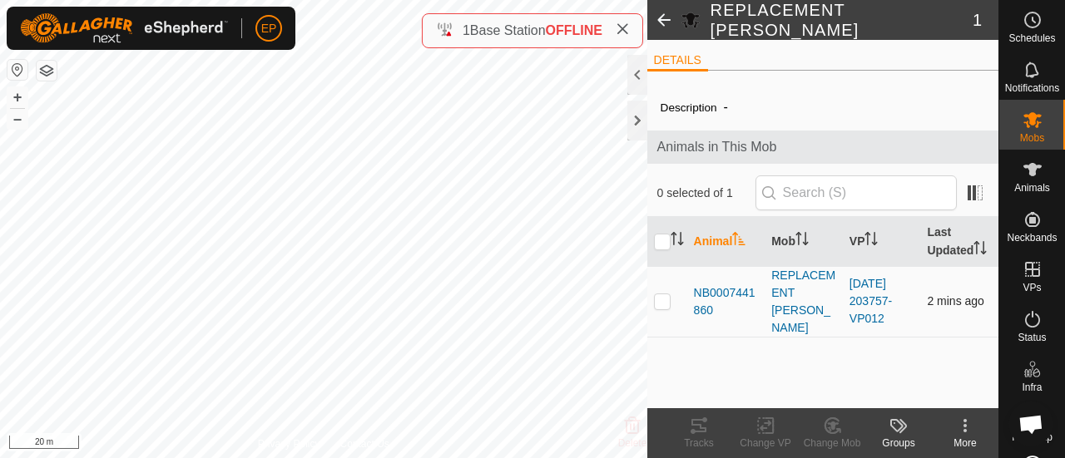
click at [658, 302] on p-checkbox at bounding box center [662, 300] width 17 height 13
checkbox input "true"
click at [660, 299] on p-checkbox at bounding box center [662, 300] width 17 height 13
checkbox input "false"
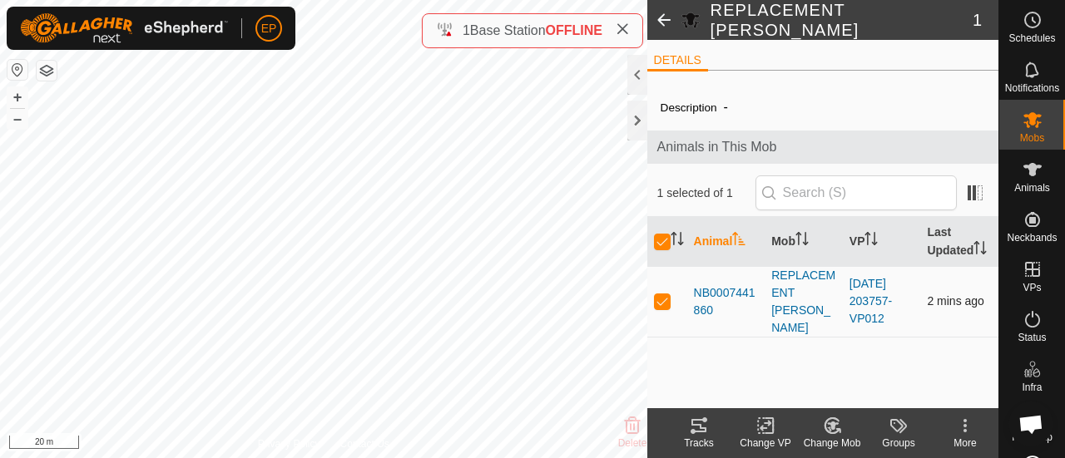
checkbox input "false"
click at [118, 79] on div "NB1107160380 1107160380 Yearling Heifers 2025-09-02 203757-VP012 + – ⇧ i 20 m" at bounding box center [323, 229] width 647 height 458
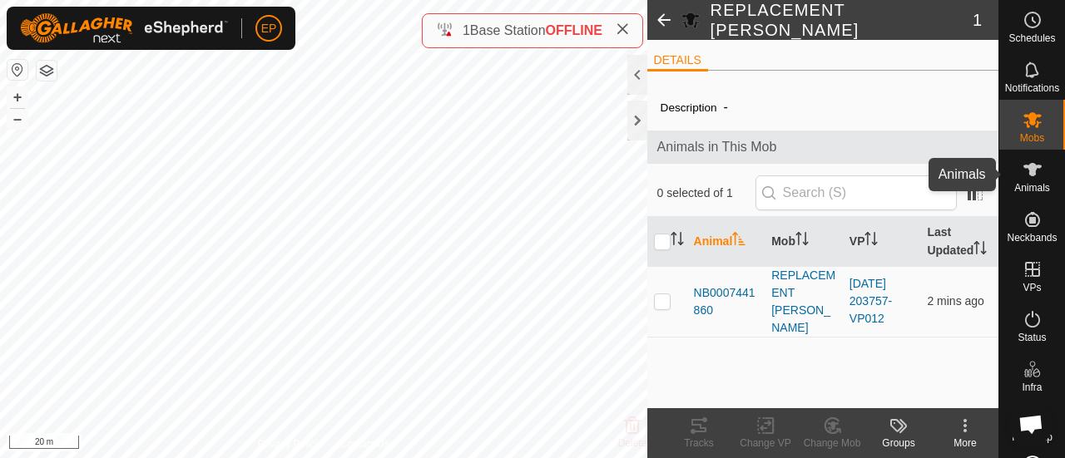
click at [1026, 174] on icon at bounding box center [1032, 169] width 18 height 13
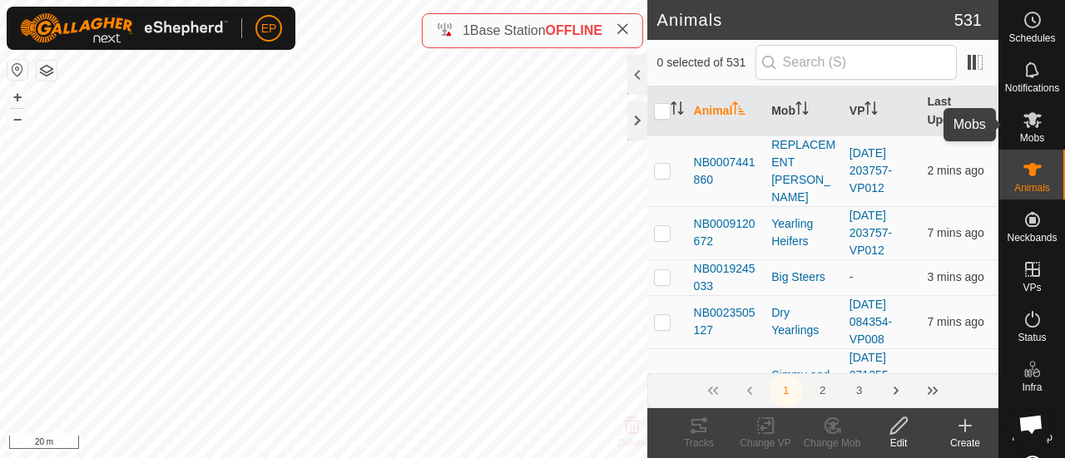
click at [1028, 122] on icon at bounding box center [1032, 120] width 20 height 20
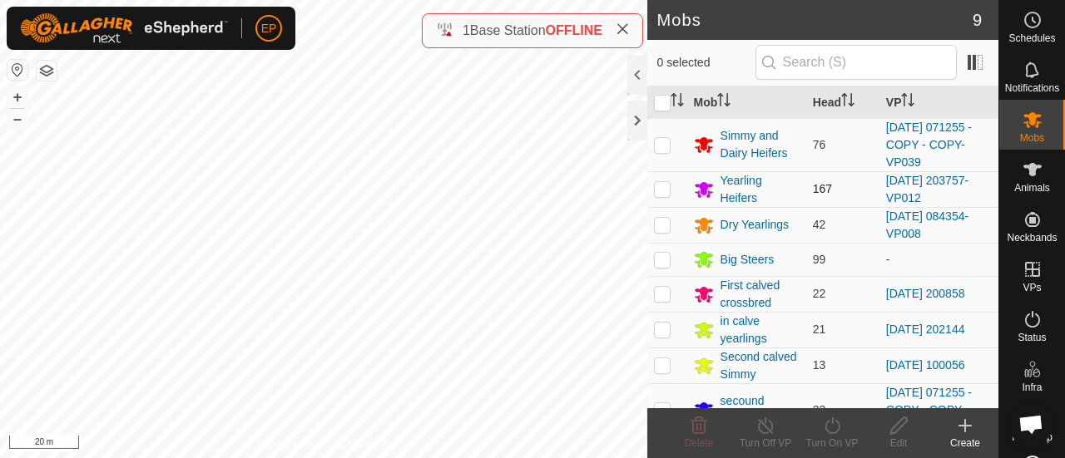
click at [668, 187] on p-checkbox at bounding box center [662, 188] width 17 height 13
checkbox input "true"
click at [147, 180] on div "NB2756547275 2756547275 Yearling Heifers 2025-09-02 203757-VP012 + – ⇧ i 20 m" at bounding box center [323, 229] width 647 height 458
click at [117, 84] on div "NB2756547275 2756547275 Yearling Heifers 2025-09-02 203757-VP012 + – ⇧ i 20 m" at bounding box center [323, 229] width 647 height 458
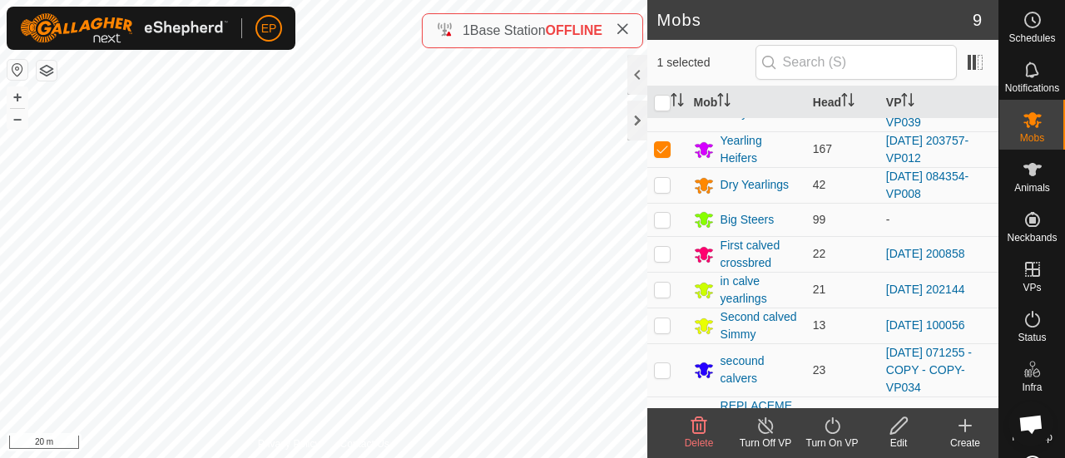
scroll to position [78, 0]
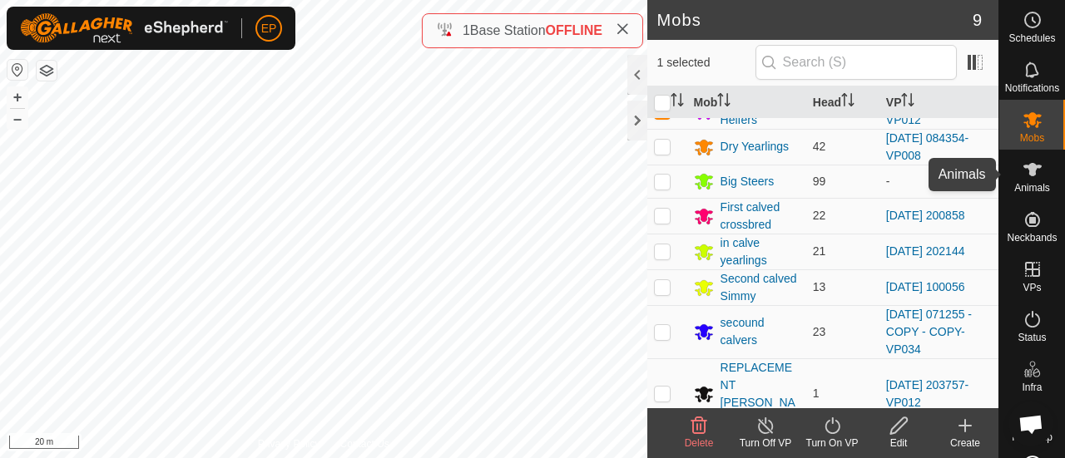
click at [1035, 172] on es-animals-svg-icon at bounding box center [1032, 169] width 30 height 27
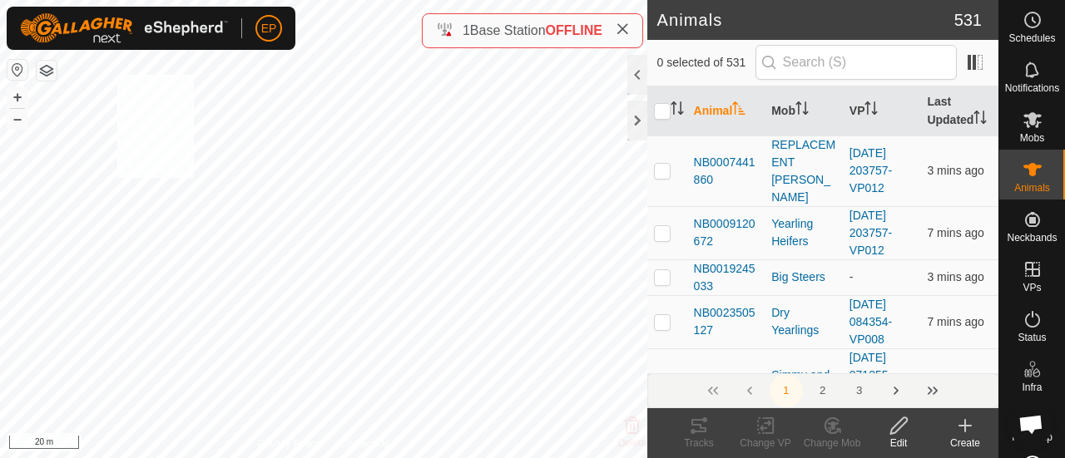
click at [117, 75] on div "NB2756547275 2756547275 Yearling Heifers 2025-09-02 203757-VP012 + – ⇧ i 20 m" at bounding box center [323, 229] width 647 height 458
checkbox input "true"
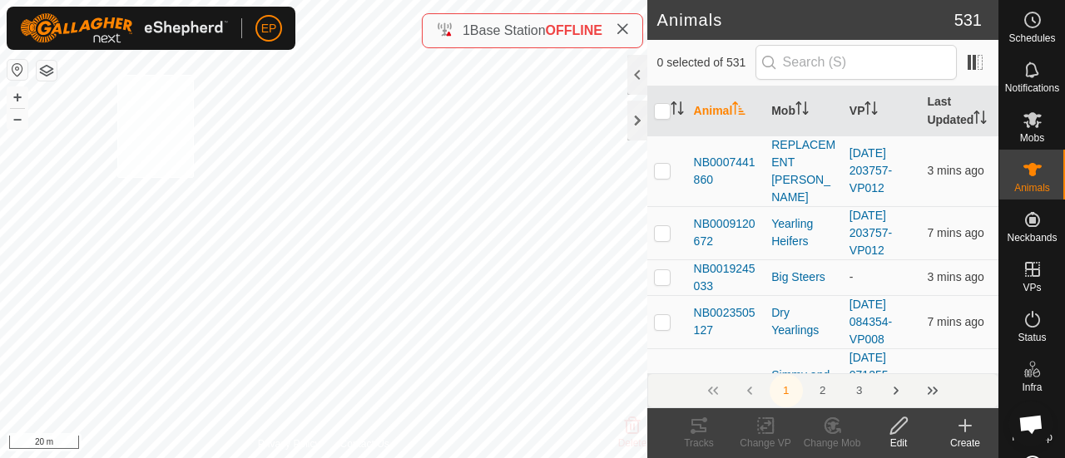
checkbox input "true"
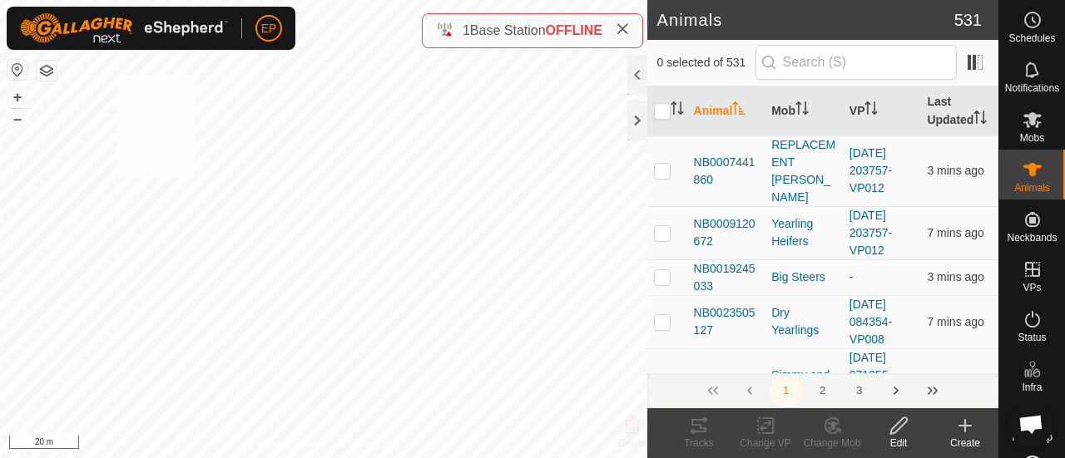
checkbox input "true"
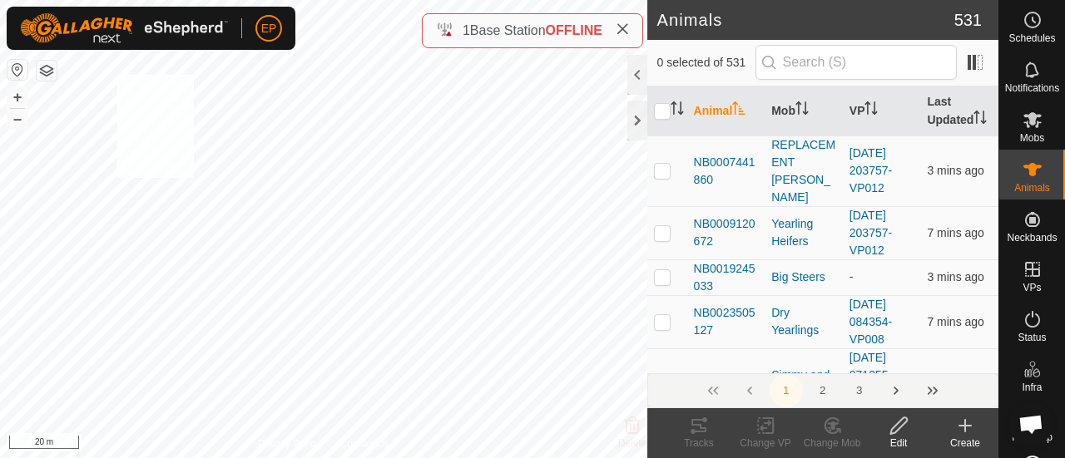
checkbox input "true"
click at [833, 425] on icon at bounding box center [833, 426] width 12 height 8
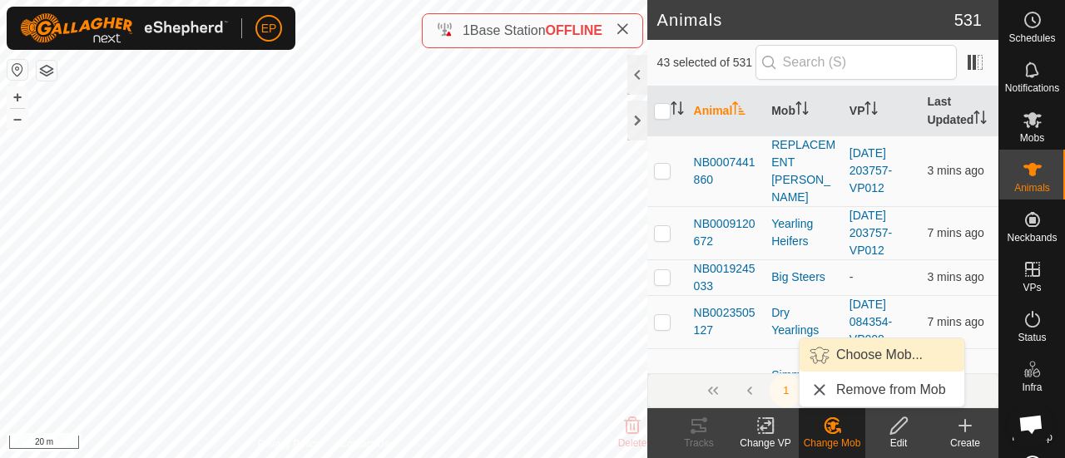
click at [846, 361] on link "Choose Mob..." at bounding box center [881, 354] width 165 height 33
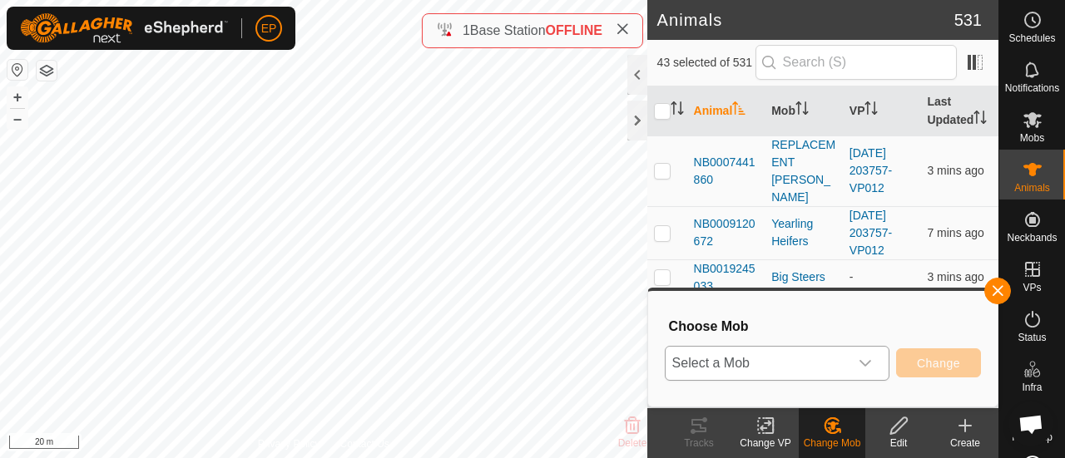
click at [762, 360] on span "Select a Mob" at bounding box center [756, 363] width 183 height 33
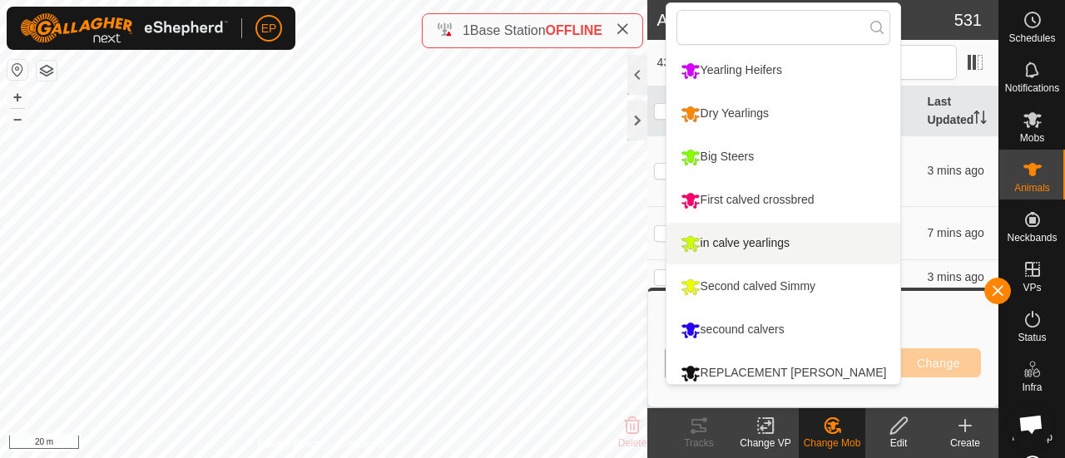
scroll to position [55, 0]
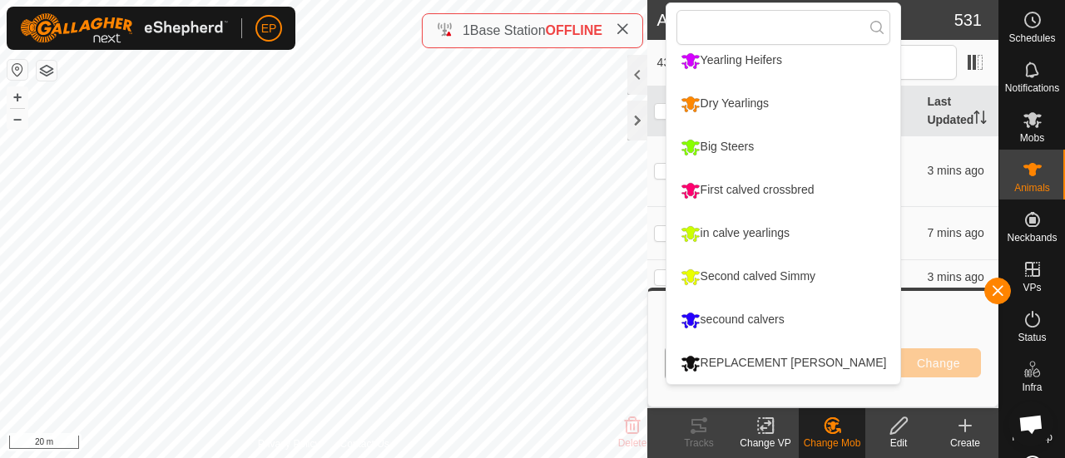
click at [851, 362] on li "REPLACEMENT [PERSON_NAME]" at bounding box center [783, 364] width 235 height 42
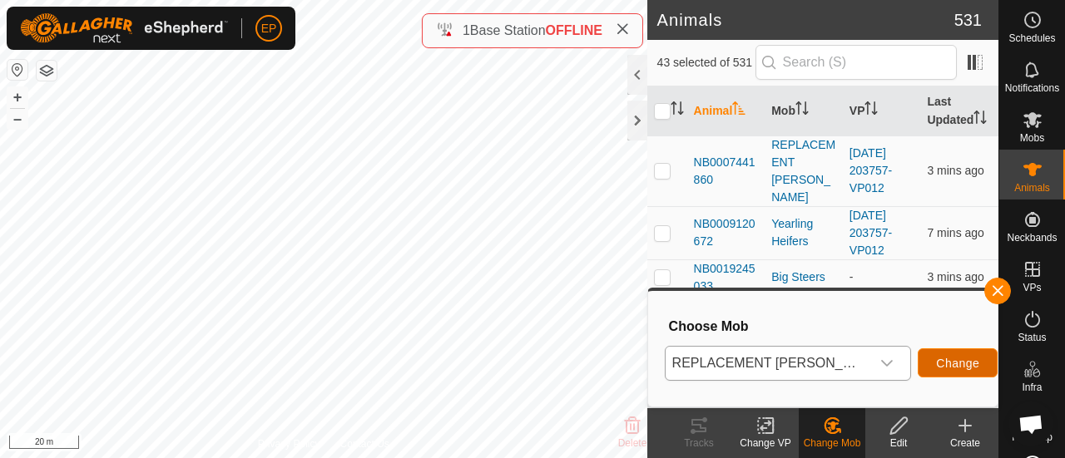
click at [942, 365] on span "Change" at bounding box center [957, 363] width 43 height 13
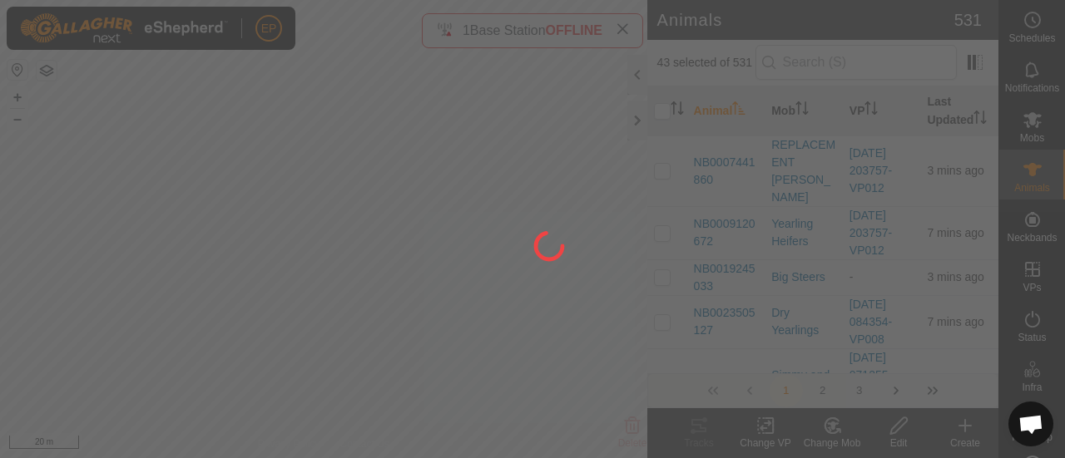
checkbox input "false"
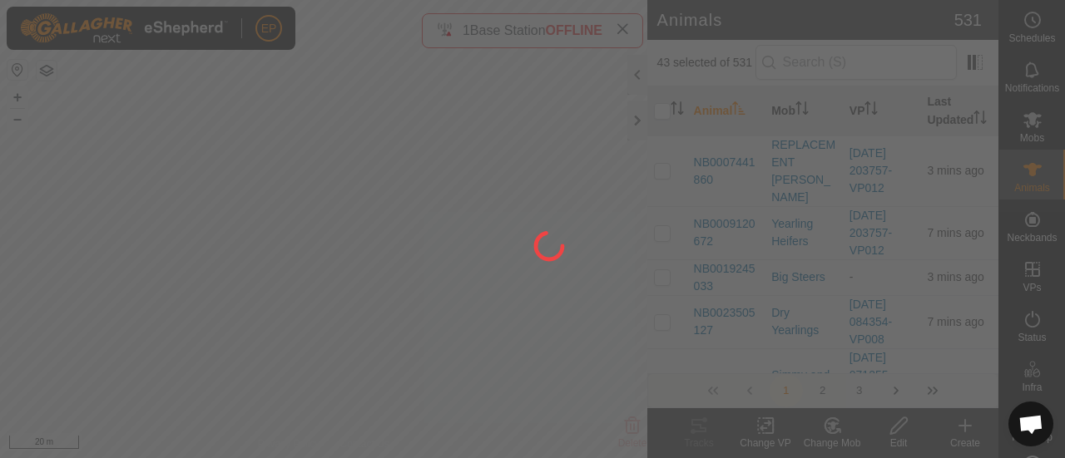
checkbox input "false"
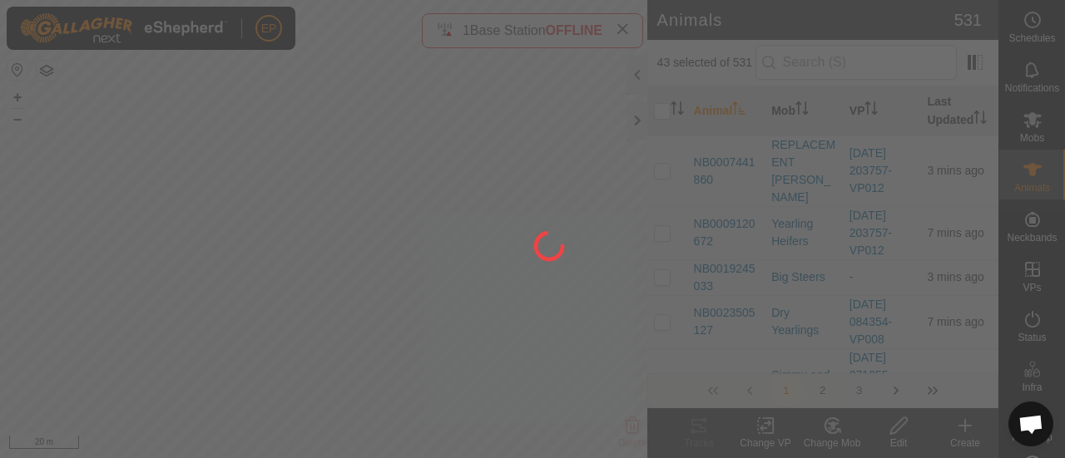
checkbox input "false"
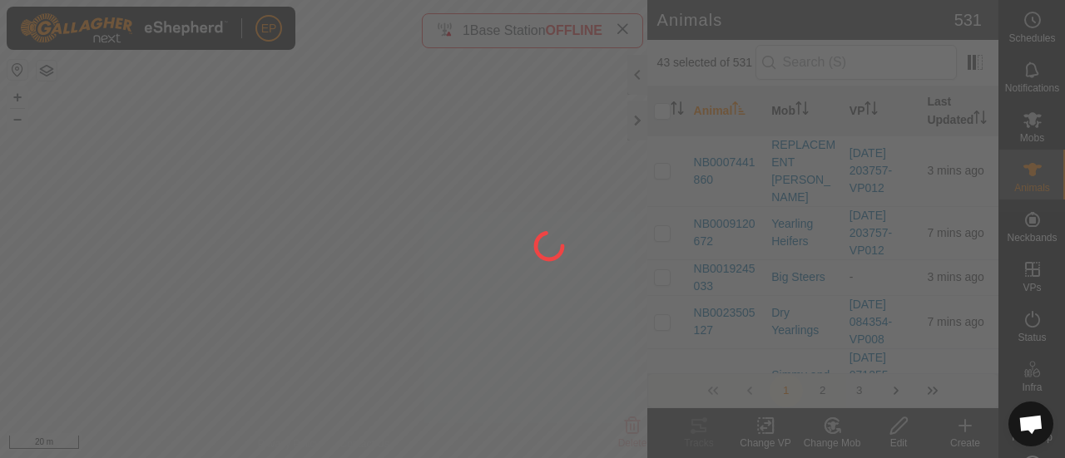
checkbox input "false"
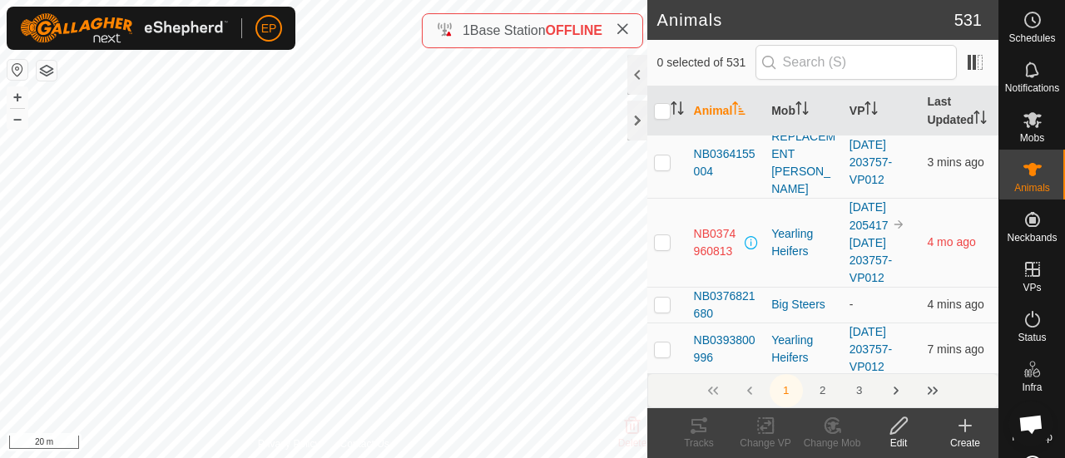
scroll to position [2204, 0]
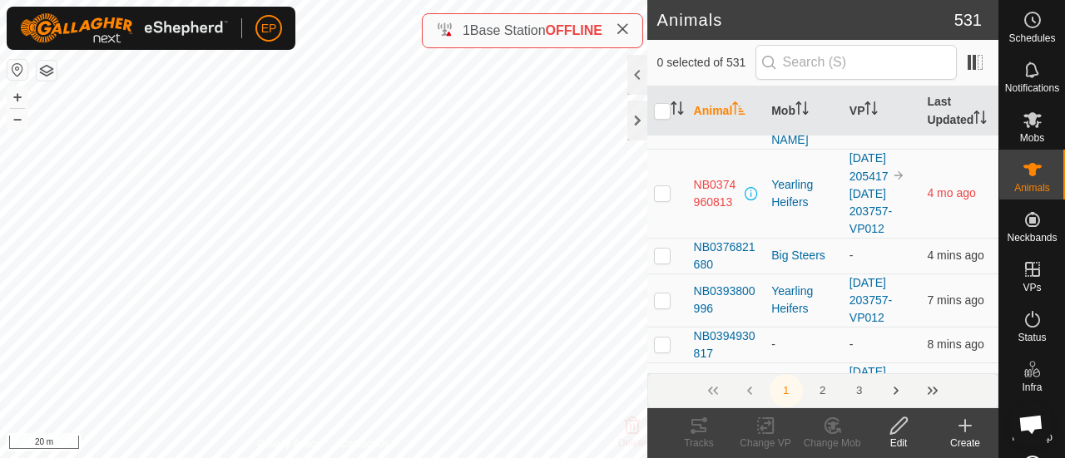
click at [660, 199] on p-checkbox at bounding box center [662, 192] width 17 height 13
click at [828, 425] on icon at bounding box center [833, 426] width 12 height 8
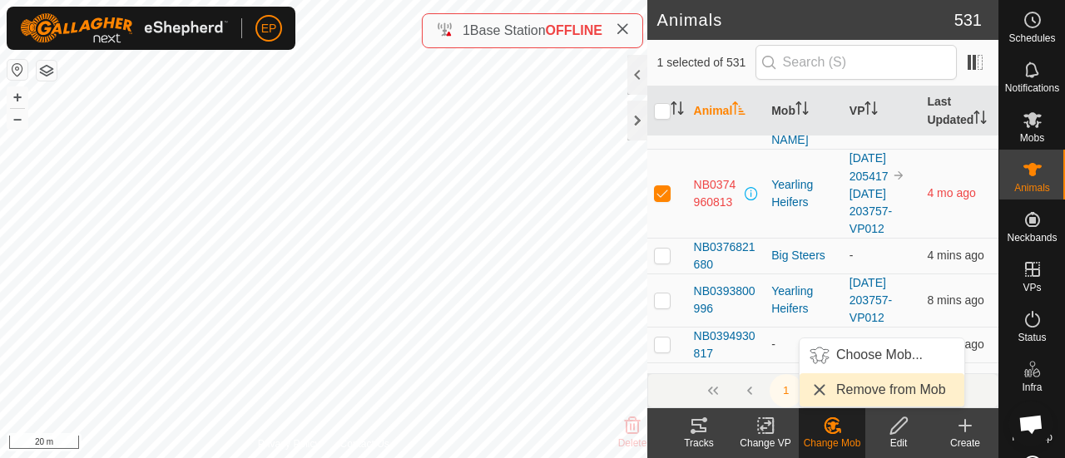
click at [841, 391] on link "Remove from Mob" at bounding box center [881, 389] width 165 height 33
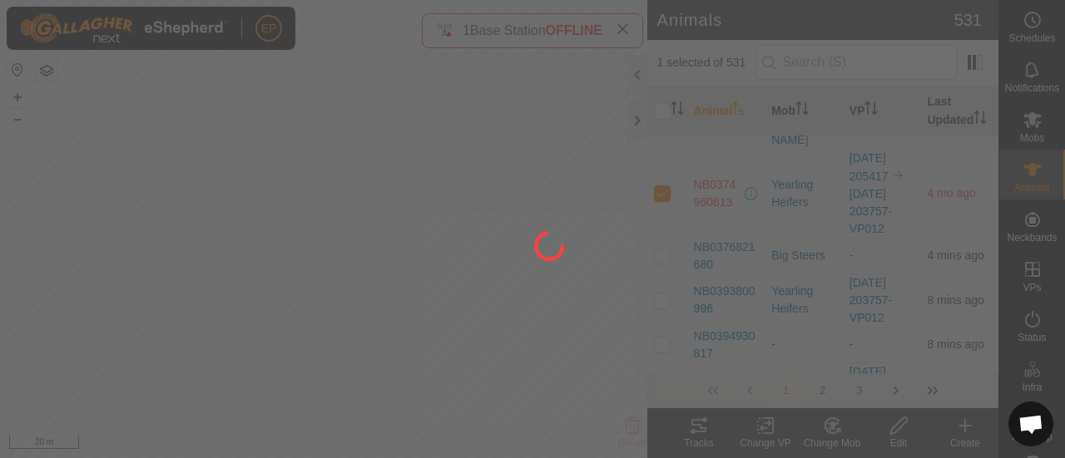
checkbox input "false"
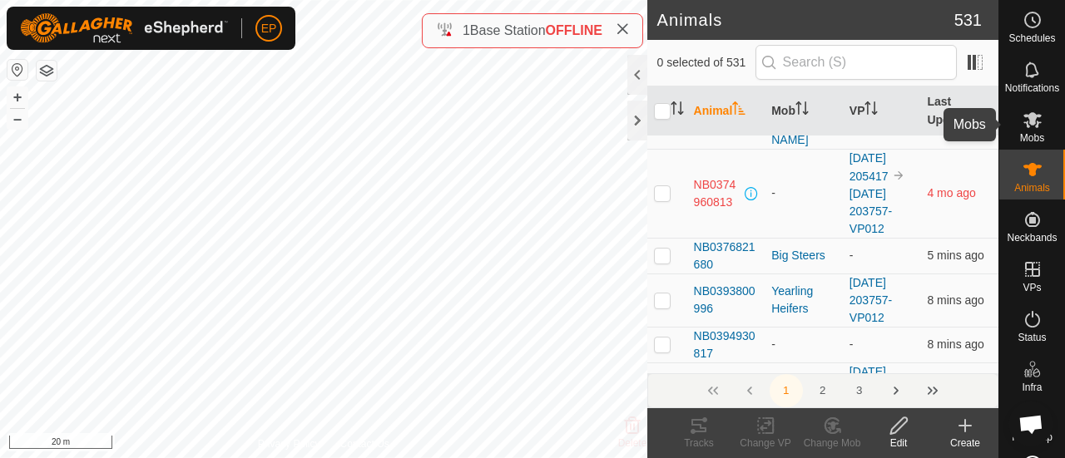
click at [1022, 124] on icon at bounding box center [1032, 120] width 20 height 20
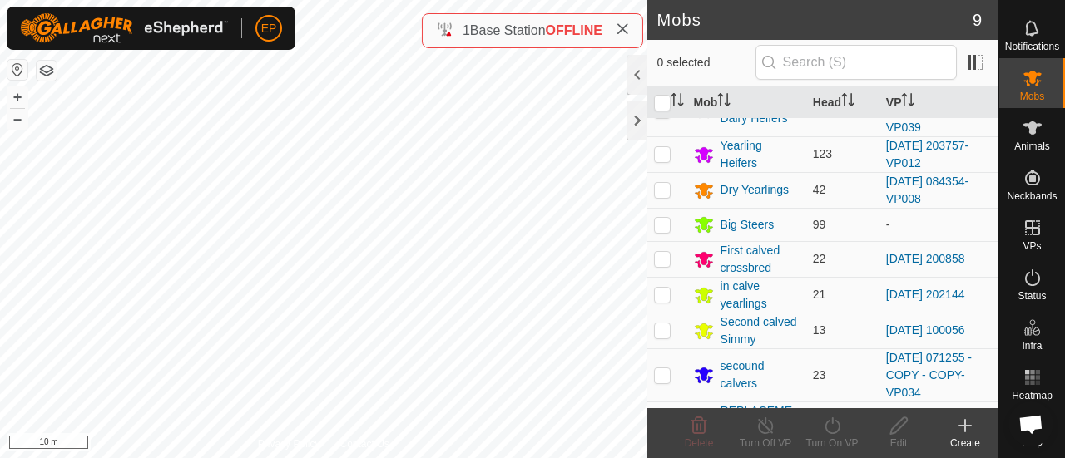
scroll to position [78, 0]
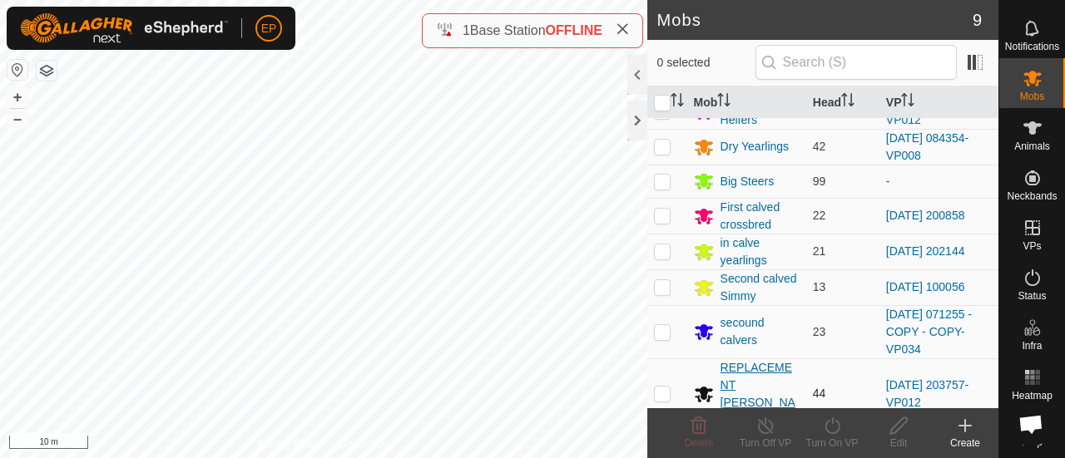
click at [749, 383] on div "REPLACEMENT [PERSON_NAME]" at bounding box center [759, 394] width 79 height 70
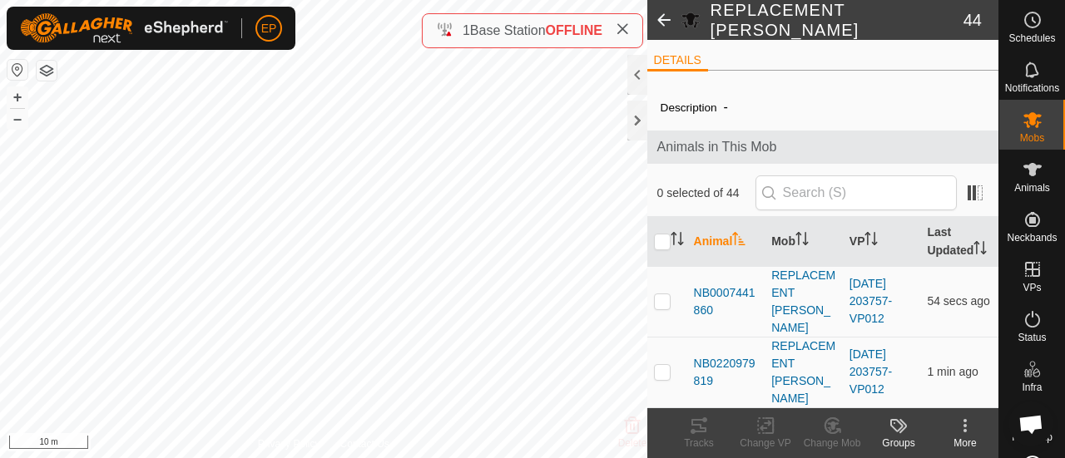
scroll to position [53, 0]
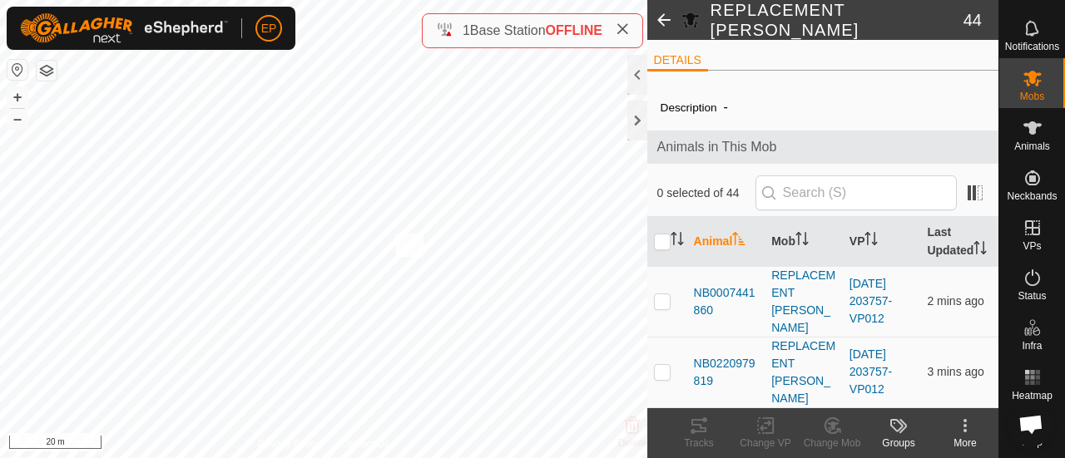
click at [395, 234] on div "NB0007441860 0007441860 REPLACEMENT ANGUS HEIFERS 2025-09-02 203757-VP012 + – ⇧…" at bounding box center [323, 229] width 647 height 458
click at [1026, 121] on icon at bounding box center [1032, 127] width 18 height 13
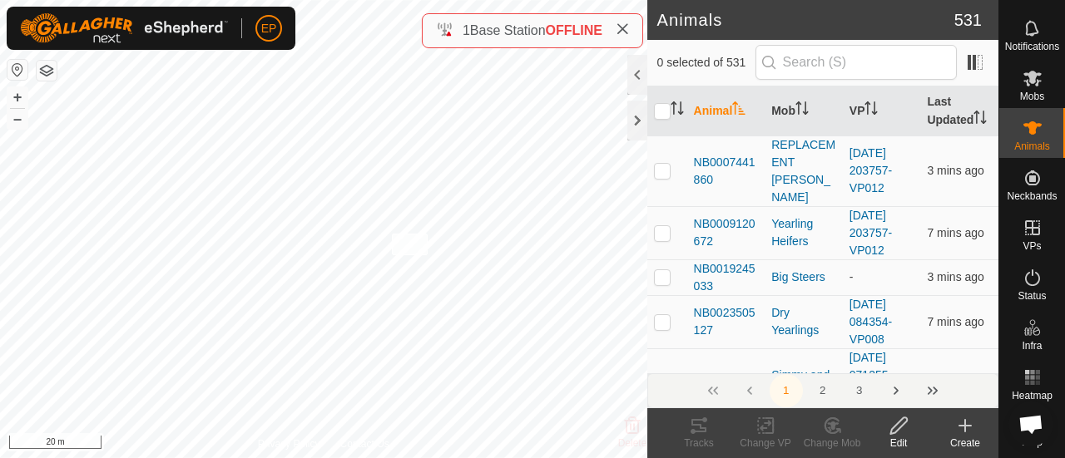
click at [391, 234] on div "NB0007441860 0007441860 REPLACEMENT ANGUS HEIFERS 2025-09-02 203757-VP012 + – ⇧…" at bounding box center [323, 229] width 647 height 458
click at [833, 432] on icon at bounding box center [832, 426] width 21 height 20
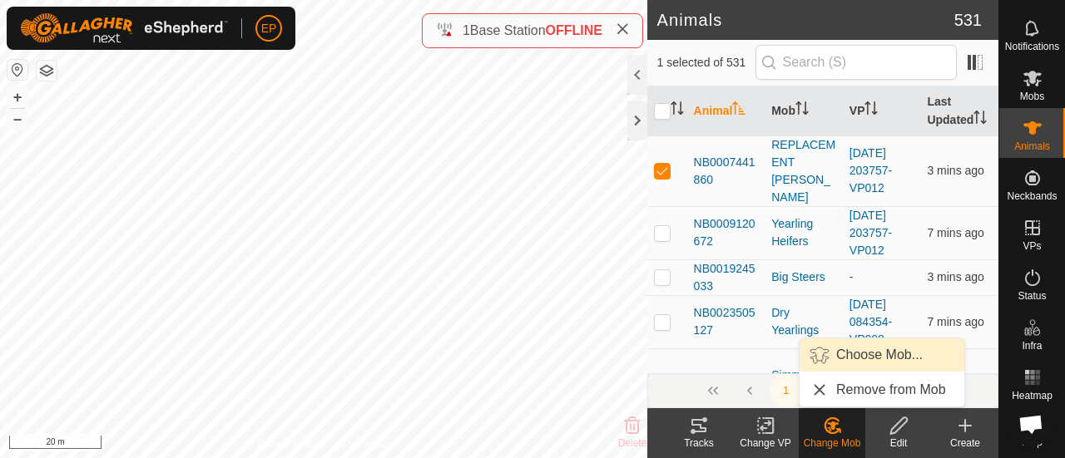
click at [862, 353] on link "Choose Mob..." at bounding box center [881, 354] width 165 height 33
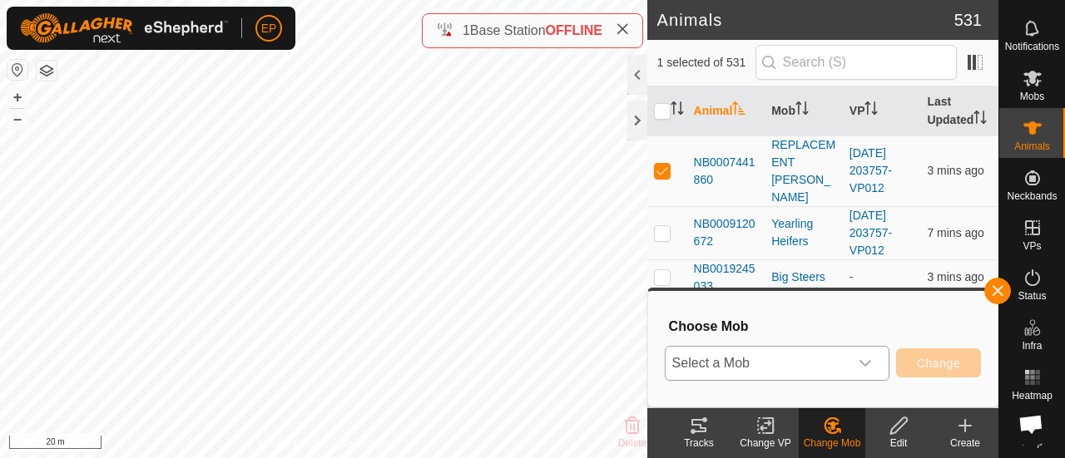
click at [805, 359] on span "Select a Mob" at bounding box center [756, 363] width 183 height 33
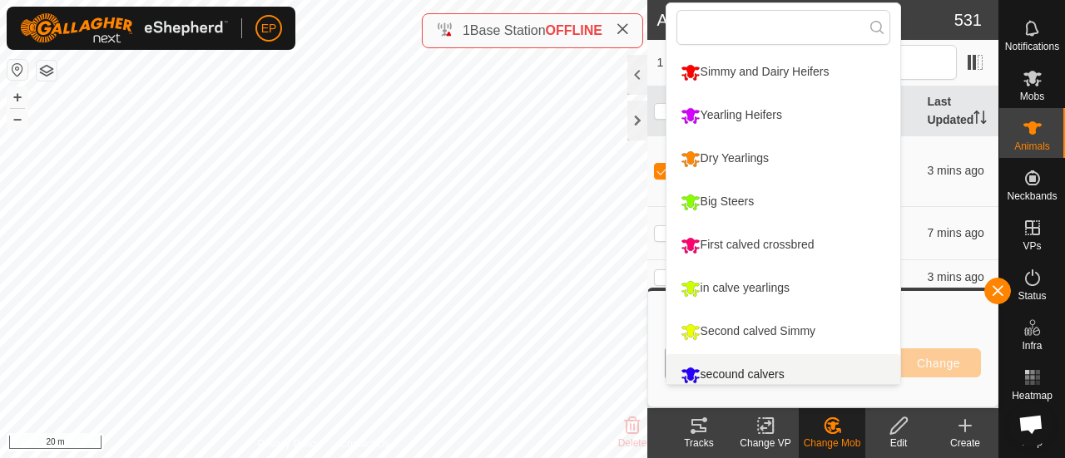
scroll to position [12, 0]
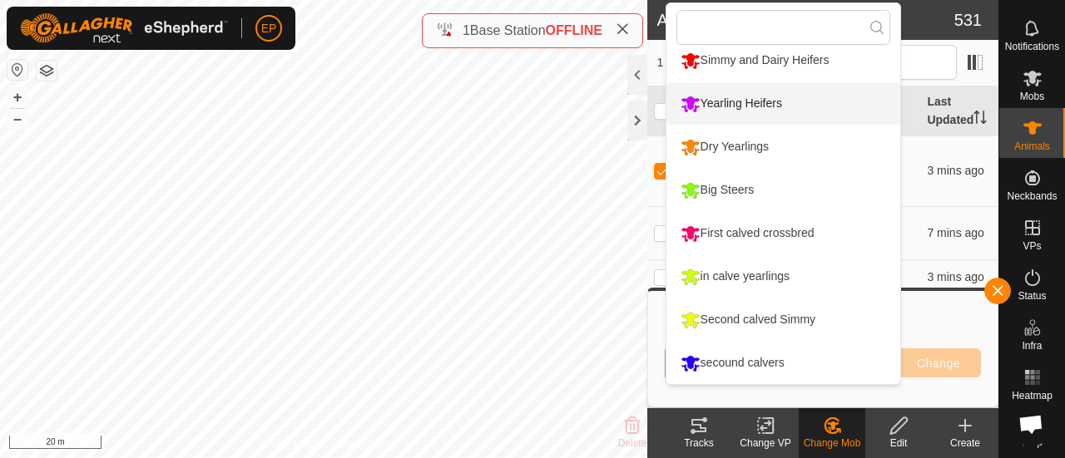
click at [766, 104] on li "Yearling Heifers" at bounding box center [783, 104] width 235 height 42
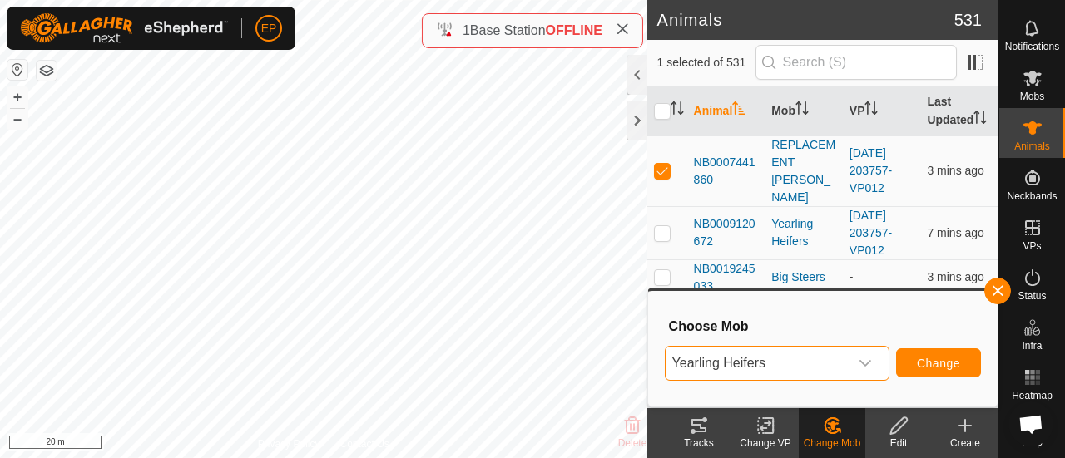
click at [793, 357] on span "Yearling Heifers" at bounding box center [756, 363] width 183 height 33
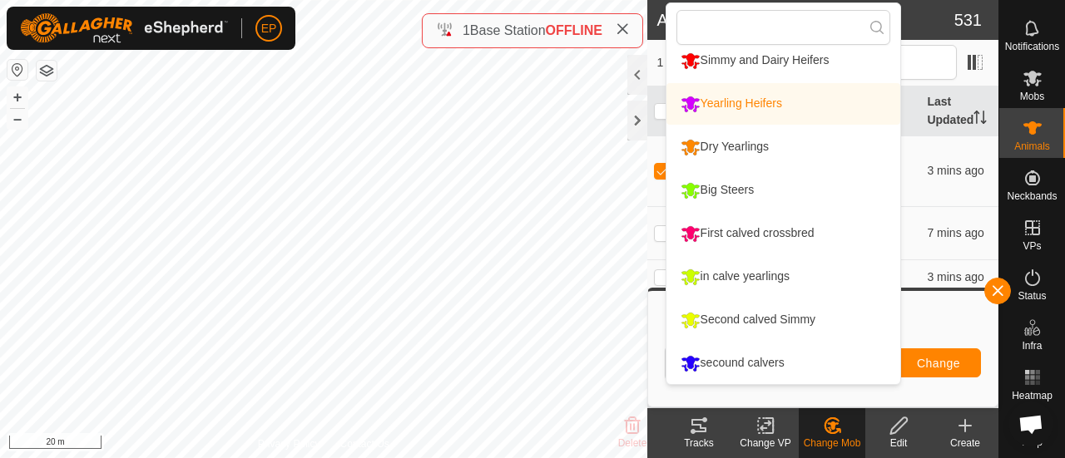
click at [750, 106] on li "Yearling Heifers" at bounding box center [783, 104] width 235 height 42
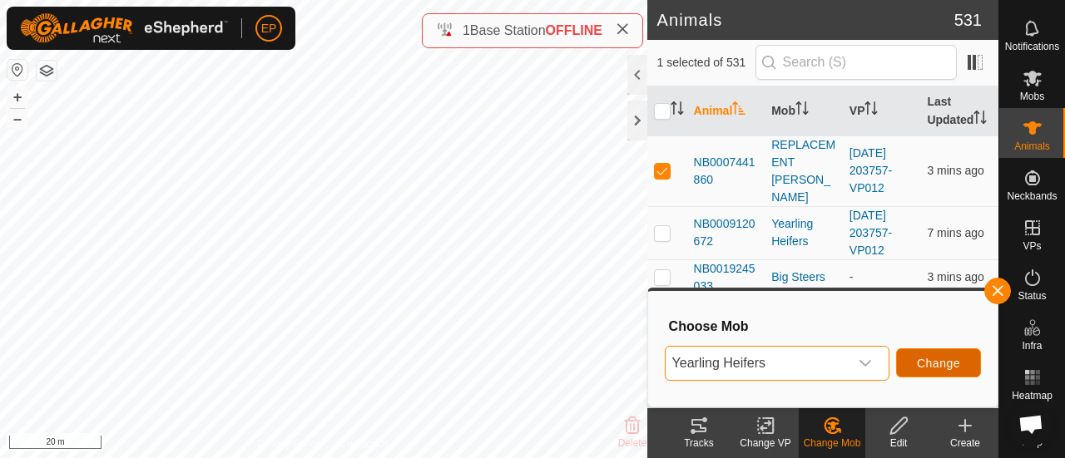
click at [929, 362] on span "Change" at bounding box center [938, 363] width 43 height 13
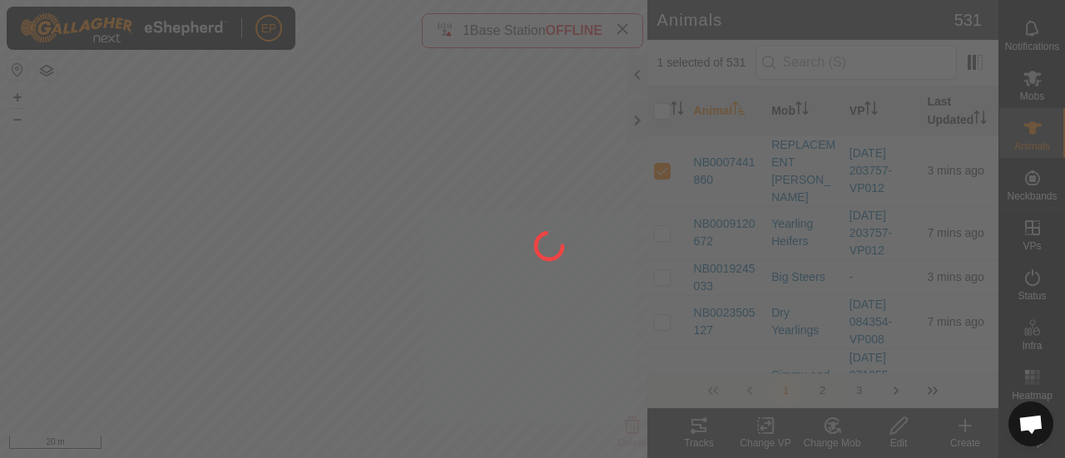
checkbox input "false"
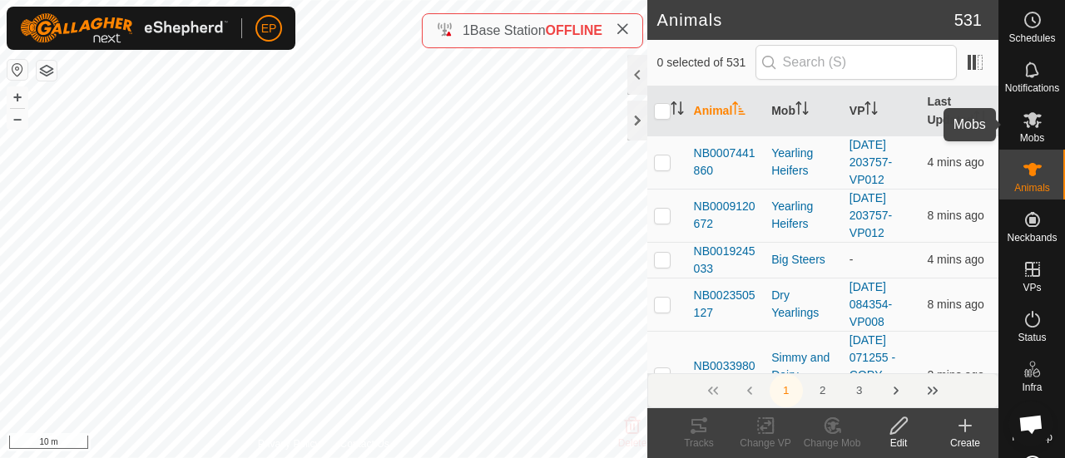
click at [1030, 122] on icon at bounding box center [1032, 120] width 18 height 16
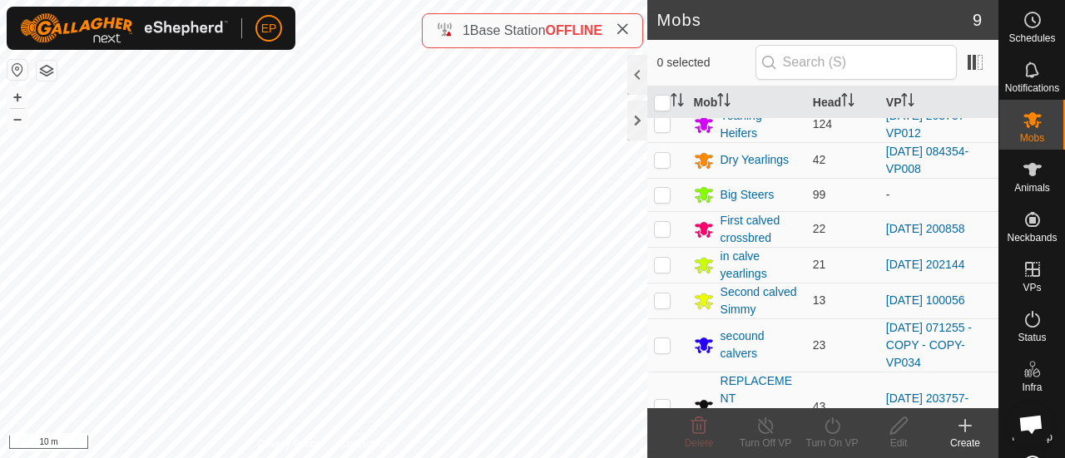
scroll to position [78, 0]
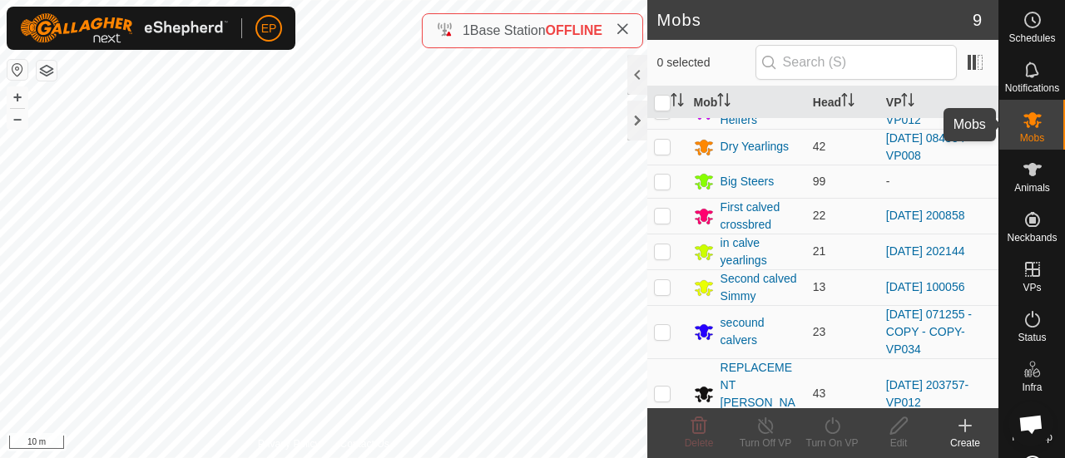
click at [1025, 123] on icon at bounding box center [1032, 120] width 18 height 16
click at [1033, 157] on es-animals-svg-icon at bounding box center [1032, 169] width 30 height 27
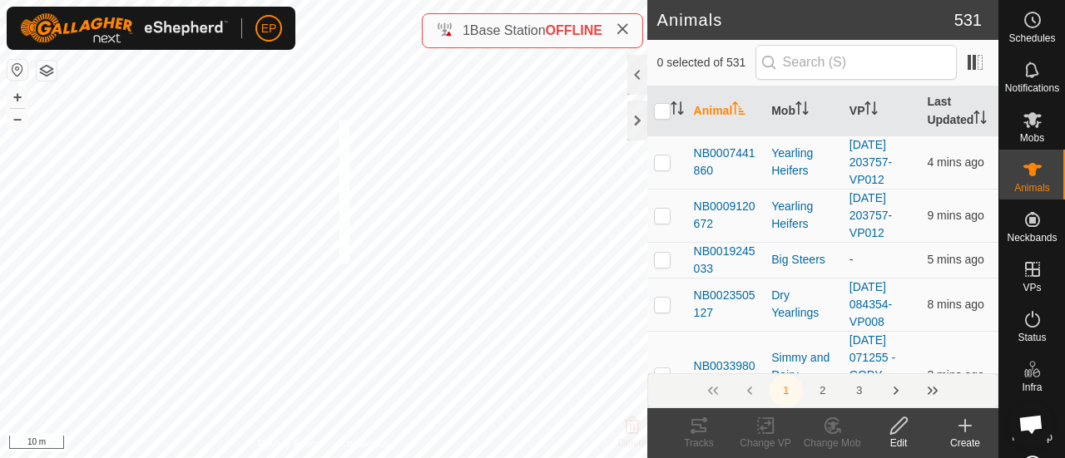
click at [349, 131] on div "NB1017007260 1017007260 REPLACEMENT [PERSON_NAME] [DATE] 203757-VP012 + – ⇧ i 1…" at bounding box center [323, 229] width 647 height 458
click at [219, 82] on div "NB0364155004 0364155004 REPLACEMENT [PERSON_NAME] [DATE] 203757-VP012 + – ⇧ i 1…" at bounding box center [323, 229] width 647 height 458
checkbox input "true"
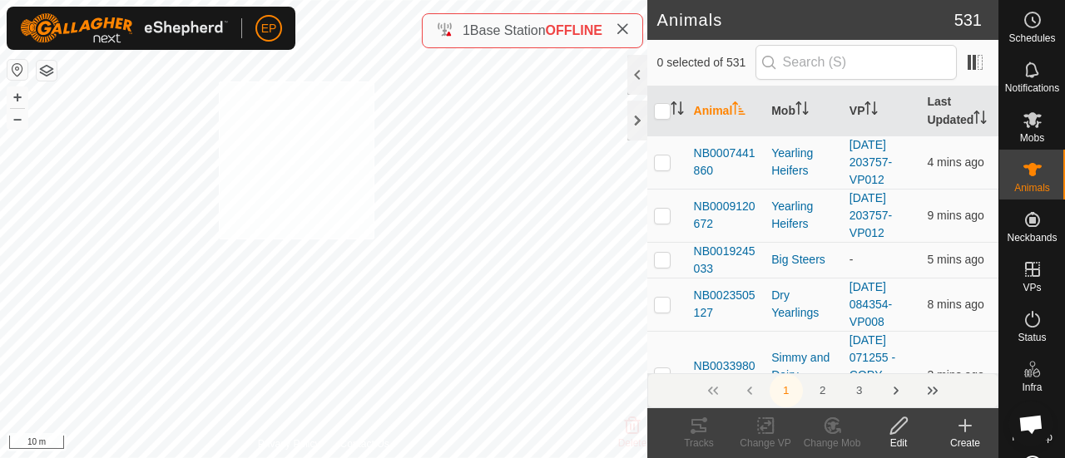
checkbox input "true"
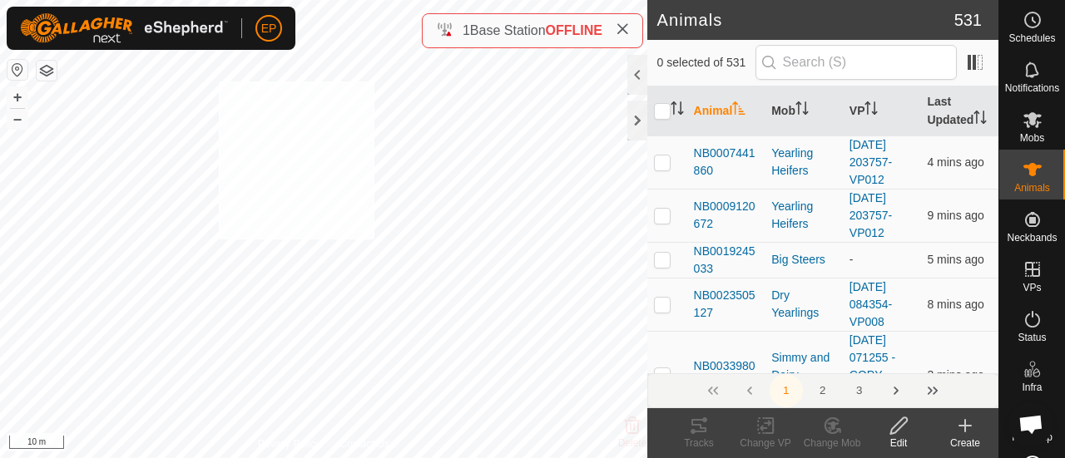
checkbox input "true"
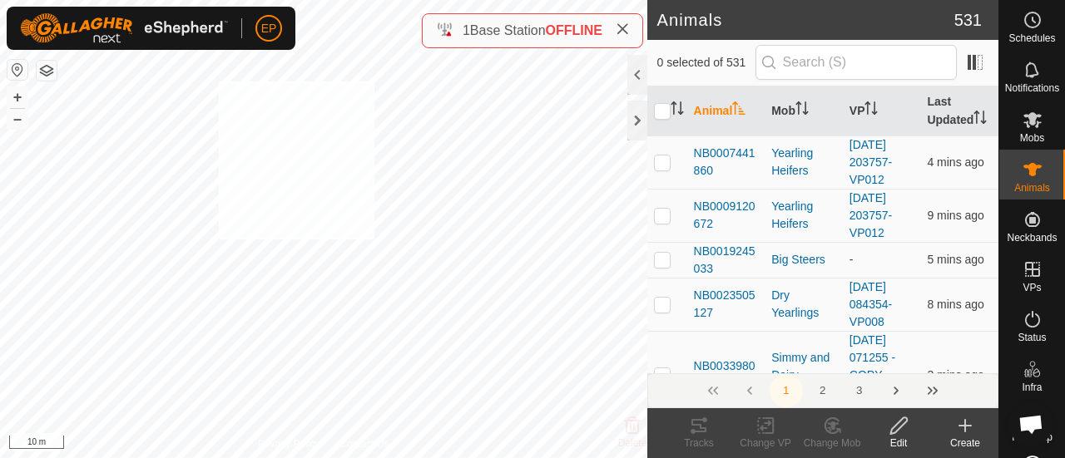
checkbox input "true"
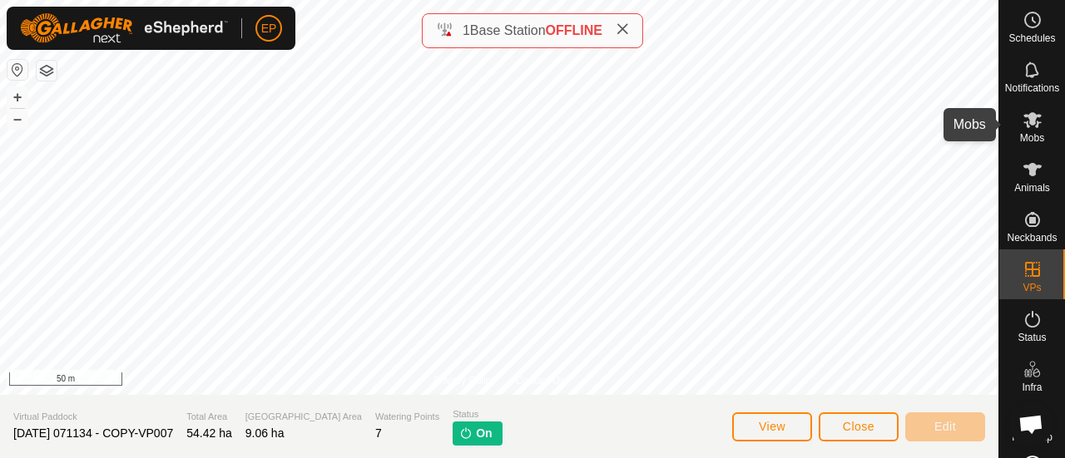
click at [1033, 127] on icon at bounding box center [1032, 120] width 20 height 20
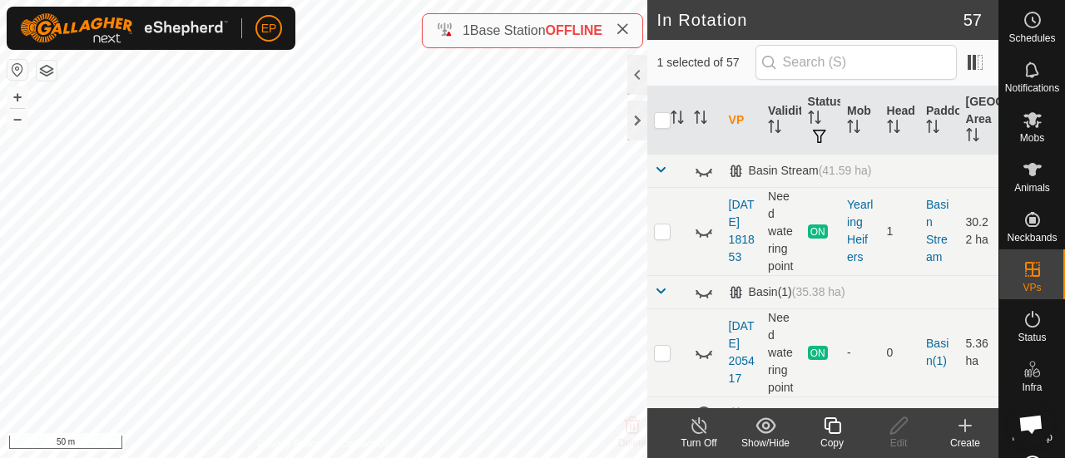
checkbox input "true"
checkbox input "false"
checkbox input "true"
checkbox input "false"
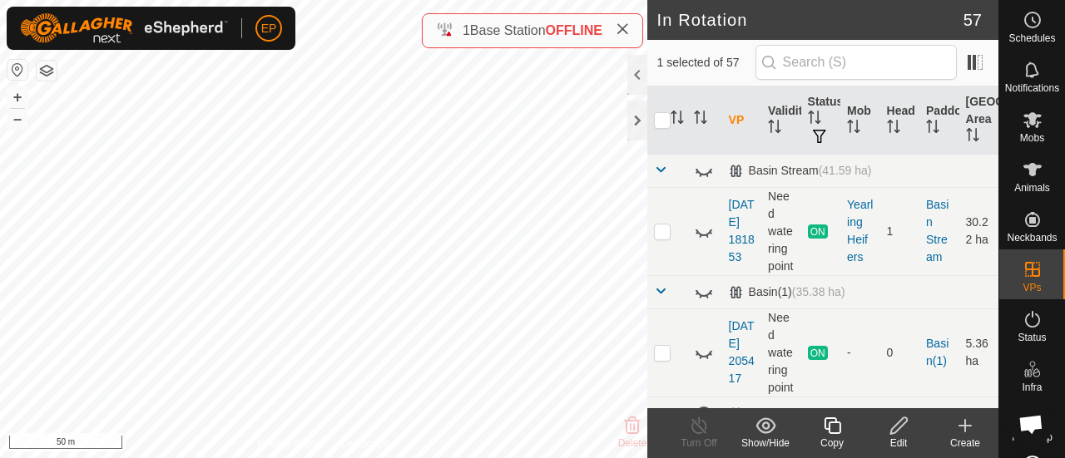
checkbox input "false"
checkbox input "true"
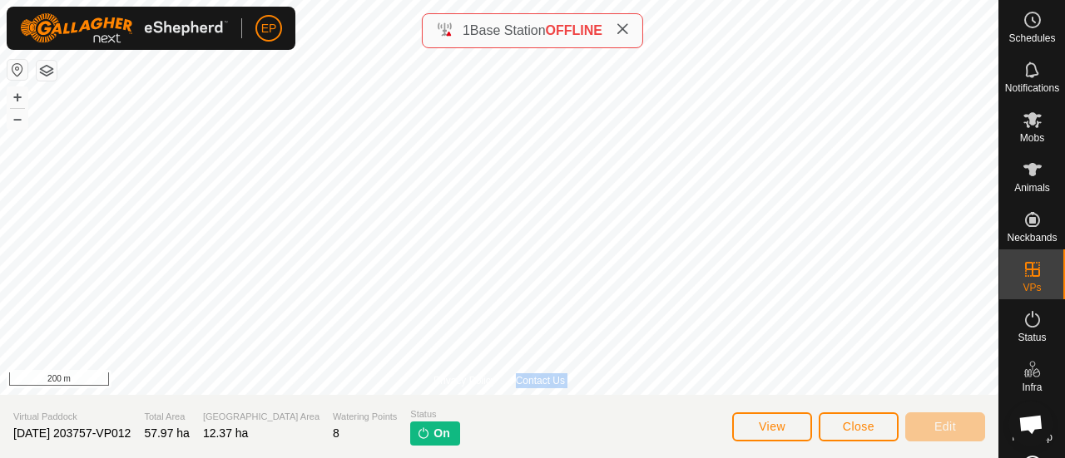
click at [452, 177] on div "Privacy Policy Contact Us NB1661897761 1661897761 REPLACEMENT ANGUS HEIFERS 202…" at bounding box center [499, 197] width 998 height 395
click at [838, 422] on button "Close" at bounding box center [858, 427] width 80 height 29
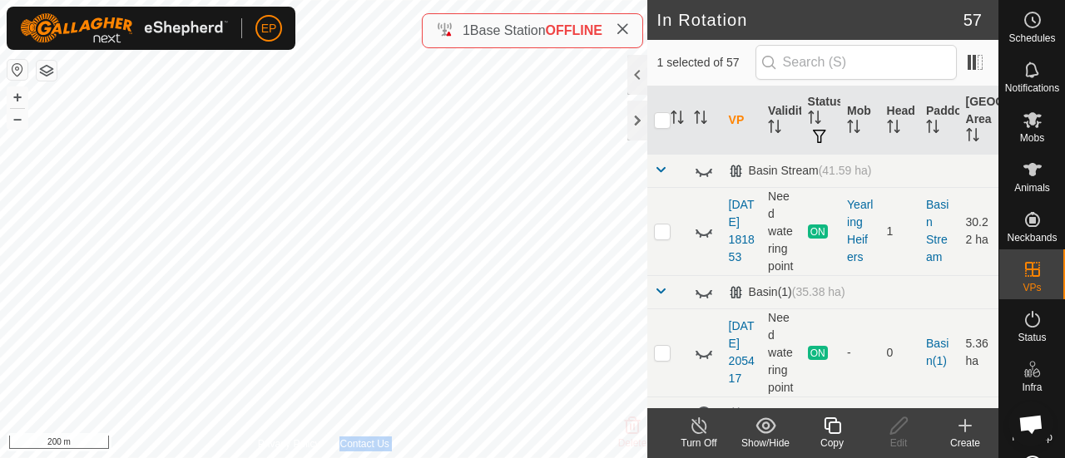
checkbox input "true"
checkbox input "false"
checkbox input "true"
checkbox input "false"
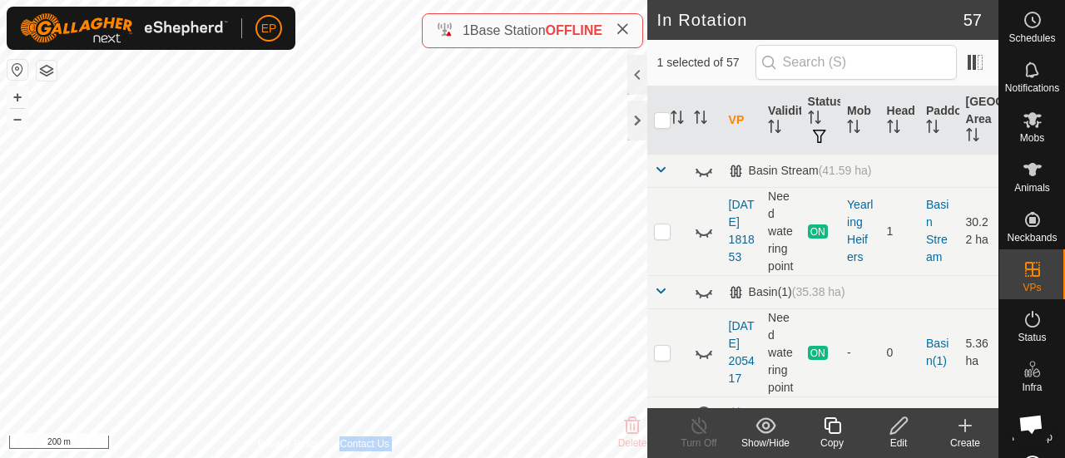
checkbox input "false"
checkbox input "true"
click at [832, 427] on icon at bounding box center [832, 426] width 21 height 20
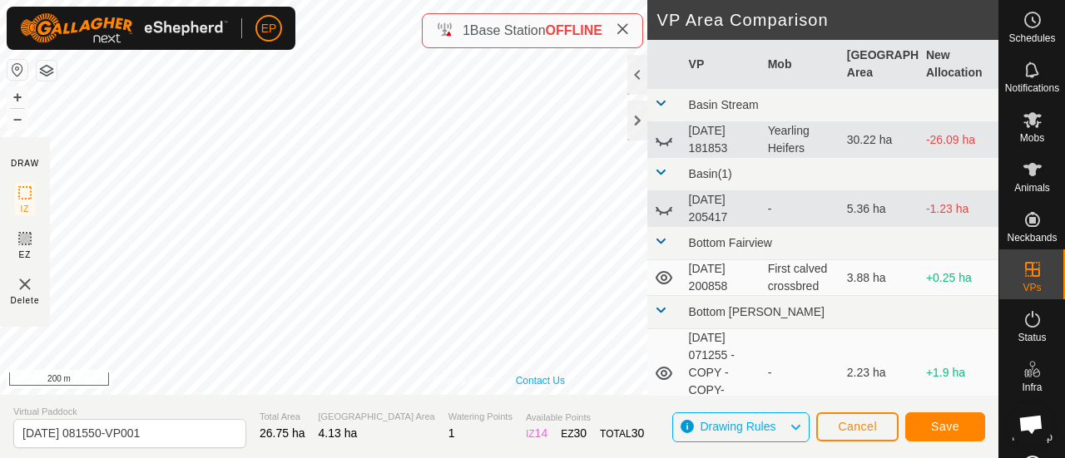
click at [516, 375] on link "Contact Us" at bounding box center [540, 380] width 49 height 15
click at [516, 378] on link "Contact Us" at bounding box center [540, 380] width 49 height 15
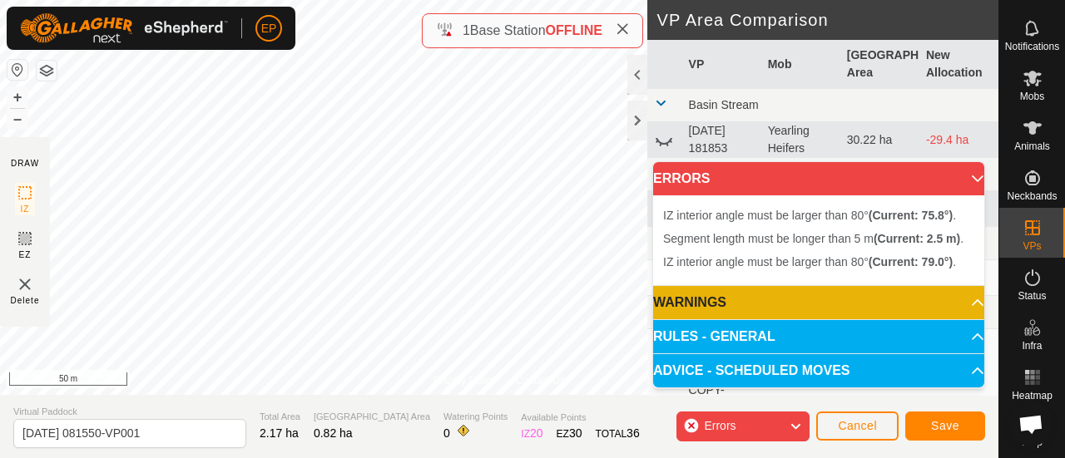
scroll to position [53, 0]
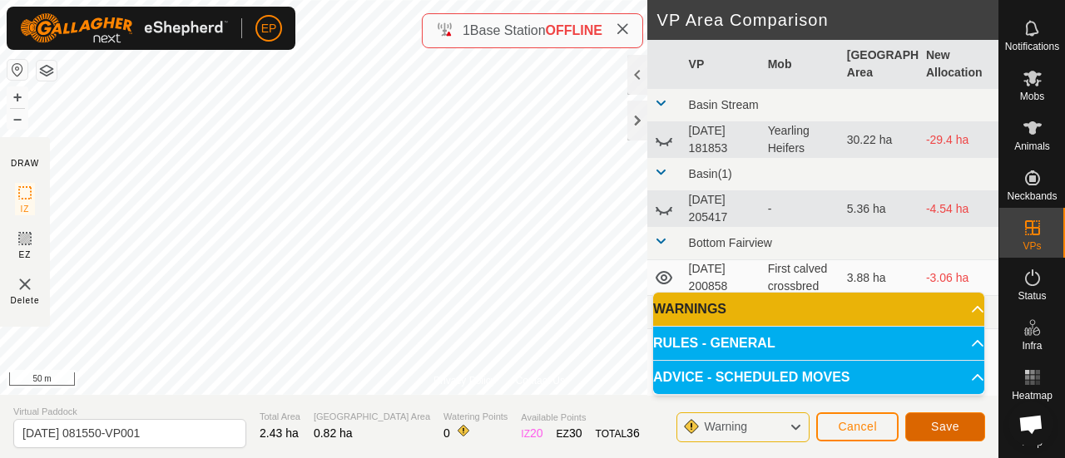
click at [934, 427] on span "Save" at bounding box center [945, 426] width 28 height 13
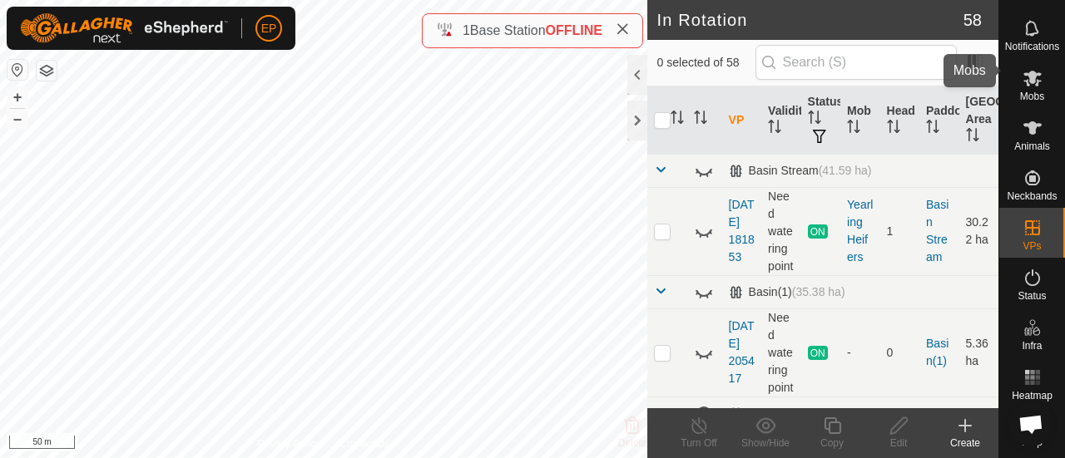
click at [1026, 71] on icon at bounding box center [1032, 79] width 18 height 16
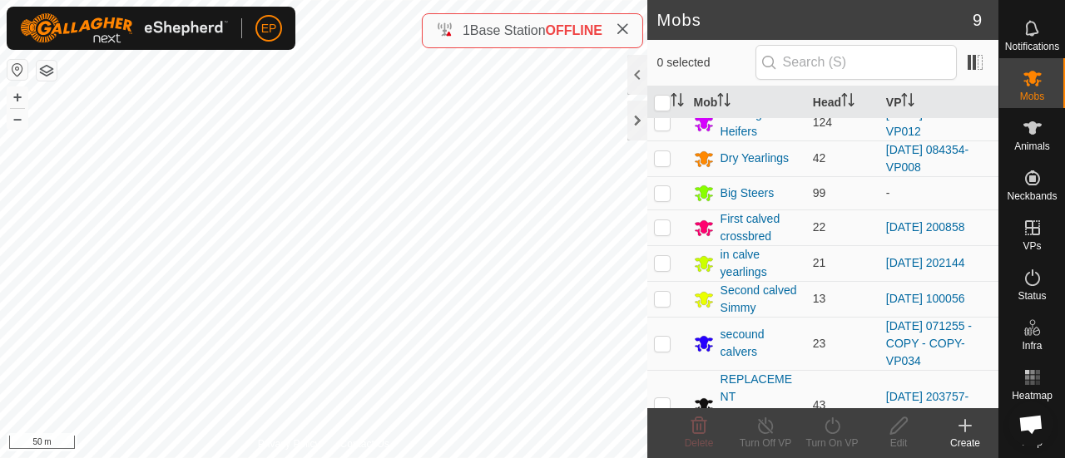
scroll to position [78, 0]
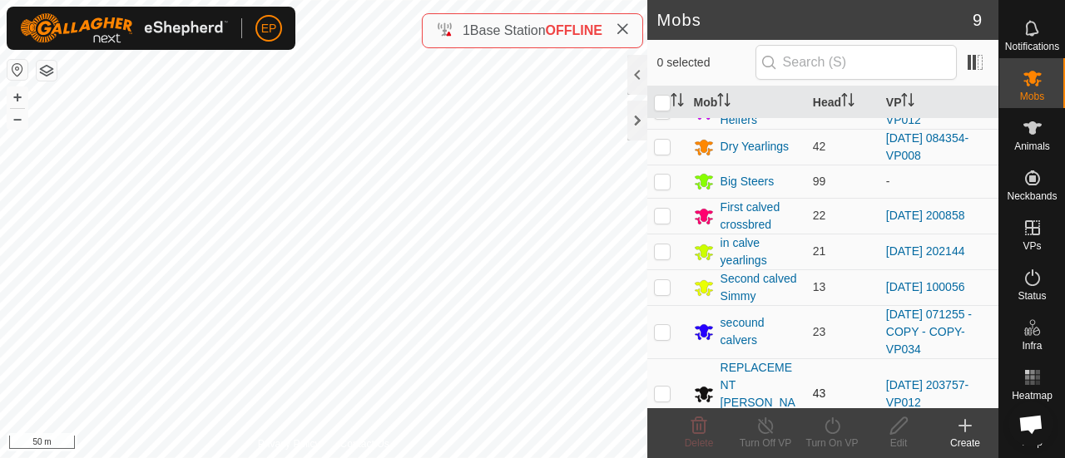
click at [664, 387] on p-checkbox at bounding box center [662, 393] width 17 height 13
checkbox input "true"
click at [834, 430] on icon at bounding box center [832, 426] width 21 height 20
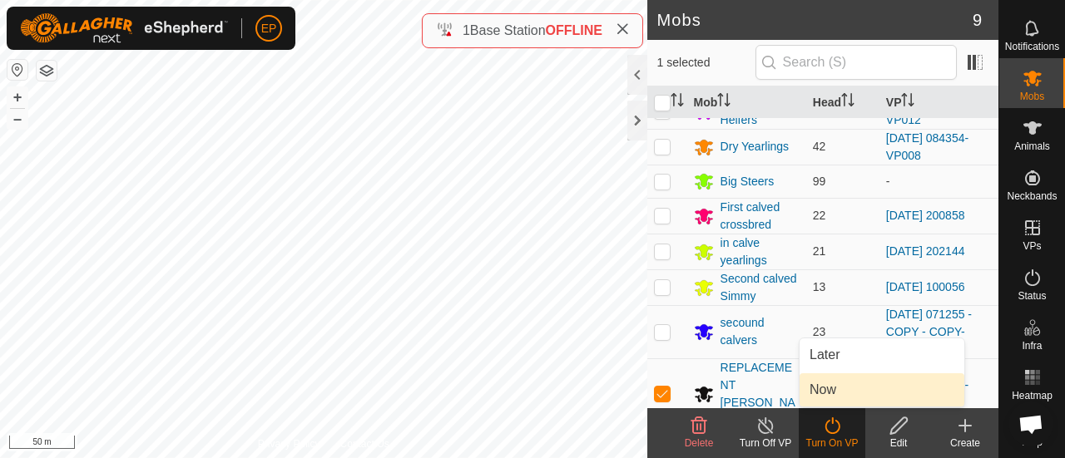
click at [828, 395] on link "Now" at bounding box center [881, 389] width 165 height 33
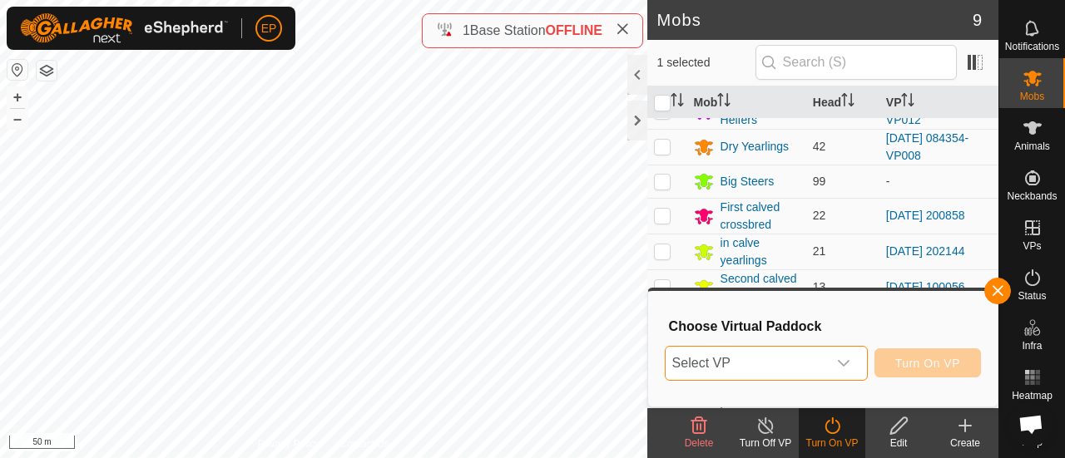
click at [820, 370] on span "Select VP" at bounding box center [745, 363] width 161 height 33
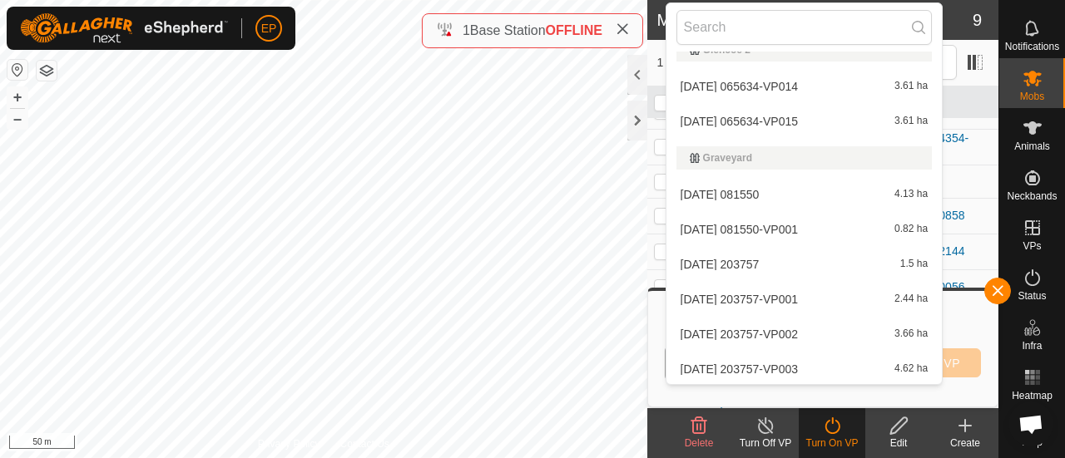
scroll to position [962, 0]
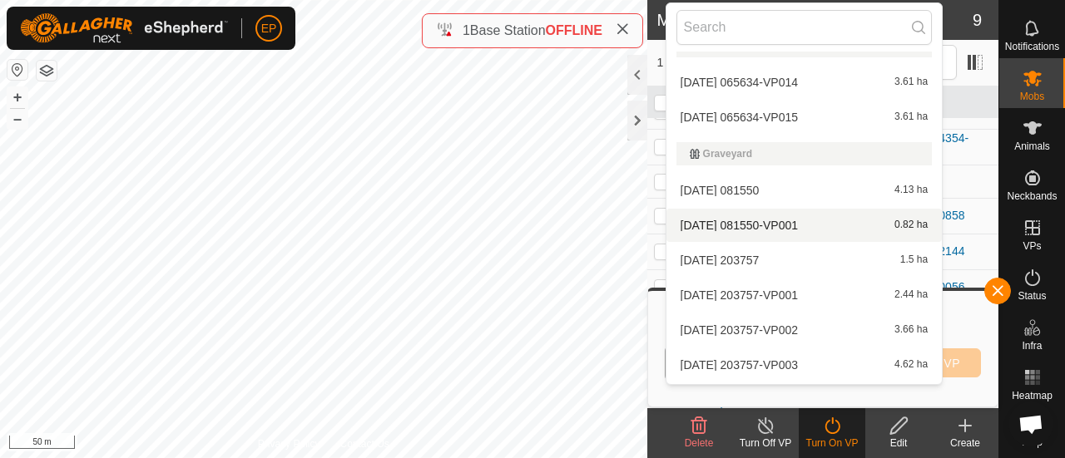
click at [770, 224] on li "2025-07-15 081550-VP001 0.82 ha" at bounding box center [804, 225] width 276 height 33
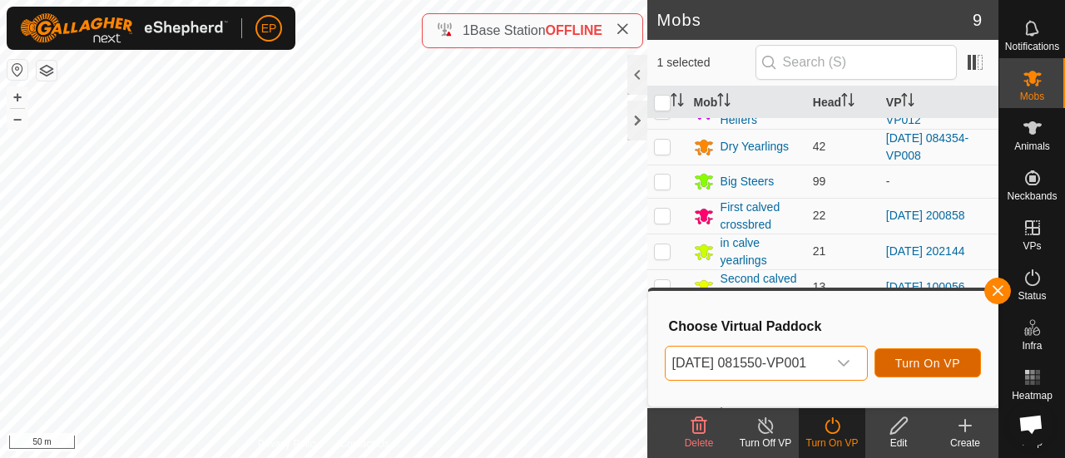
click at [927, 360] on span "Turn On VP" at bounding box center [927, 363] width 65 height 13
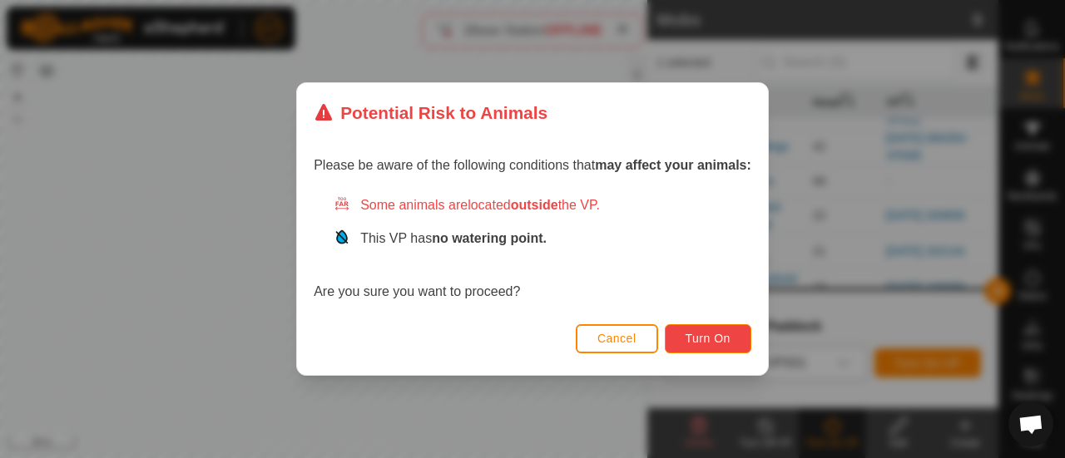
click at [705, 335] on span "Turn On" at bounding box center [707, 338] width 45 height 13
